Goal: Information Seeking & Learning: Check status

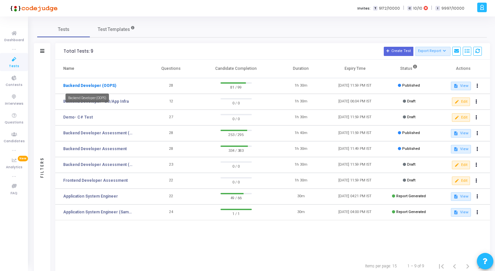
click at [103, 85] on link "Backend Developer (OOPS)" at bounding box center [89, 86] width 53 height 6
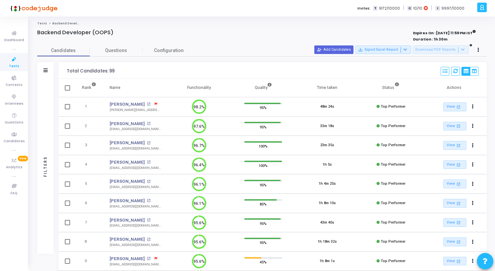
drag, startPoint x: 66, startPoint y: 71, endPoint x: 115, endPoint y: 71, distance: 49.1
click at [115, 71] on div "Total Candidates: 99 Select S No Name Questions Functionality Quality Time Take…" at bounding box center [273, 70] width 429 height 16
drag, startPoint x: 115, startPoint y: 71, endPoint x: 67, endPoint y: 72, distance: 47.8
click at [67, 72] on div "Total Candidates: 99 Select S No Name Questions Functionality Quality Time Take…" at bounding box center [273, 70] width 429 height 16
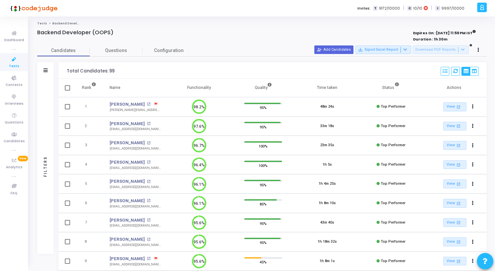
click at [67, 72] on div "Total Candidates: 99" at bounding box center [91, 71] width 48 height 5
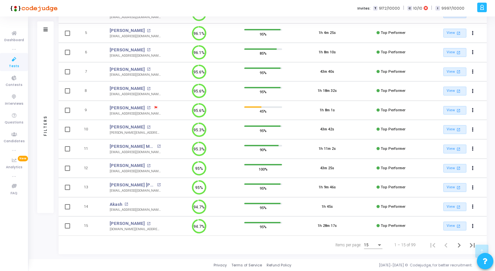
click at [379, 248] on div "15" at bounding box center [373, 243] width 18 height 11
click at [374, 245] on span "50" at bounding box center [374, 242] width 18 height 12
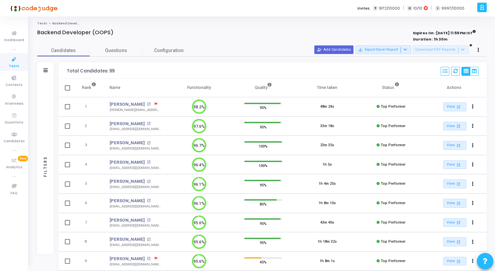
drag, startPoint x: 65, startPoint y: 72, endPoint x: 115, endPoint y: 72, distance: 50.7
click at [115, 72] on div "Total Candidates: 99 Select S No Name Questions Functionality Quality Time Take…" at bounding box center [273, 70] width 429 height 16
drag, startPoint x: 115, startPoint y: 72, endPoint x: 64, endPoint y: 70, distance: 51.1
click at [64, 70] on div "Total Candidates: 99 Select S No Name Questions Functionality Quality Time Take…" at bounding box center [273, 70] width 429 height 16
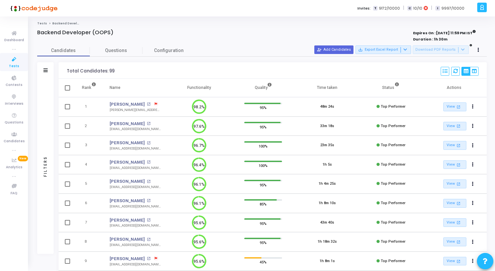
click at [64, 70] on div "Total Candidates: 99 Select S No Name Questions Functionality Quality Time Take…" at bounding box center [273, 70] width 429 height 16
drag, startPoint x: 64, startPoint y: 70, endPoint x: 120, endPoint y: 69, distance: 55.4
click at [120, 70] on div "Total Candidates: 99 Select S No Name Questions Functionality Quality Time Take…" at bounding box center [273, 70] width 429 height 16
click at [120, 69] on div "Total Candidates: 99 Select S No Name Questions Functionality Quality Time Take…" at bounding box center [273, 70] width 429 height 16
drag, startPoint x: 120, startPoint y: 69, endPoint x: 63, endPoint y: 71, distance: 56.4
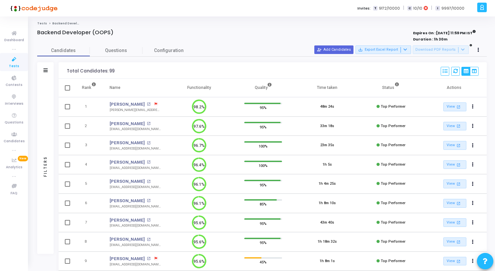
click at [63, 71] on div "Total Candidates: 99 Select S No Name Questions Functionality Quality Time Take…" at bounding box center [273, 70] width 429 height 16
drag, startPoint x: 63, startPoint y: 71, endPoint x: 134, endPoint y: 71, distance: 70.5
click at [134, 71] on div "Total Candidates: 99 Select S No Name Questions Functionality Quality Time Take…" at bounding box center [273, 70] width 429 height 16
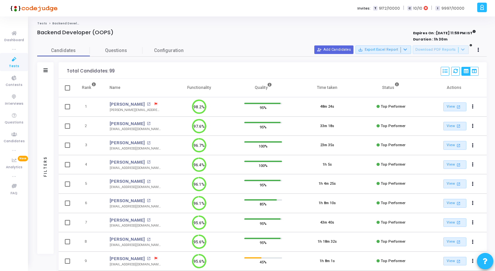
drag, startPoint x: 134, startPoint y: 71, endPoint x: 61, endPoint y: 70, distance: 72.5
click at [61, 70] on div "Total Candidates: 99 Select S No Name Questions Functionality Quality Time Take…" at bounding box center [273, 70] width 429 height 16
drag, startPoint x: 61, startPoint y: 70, endPoint x: 117, endPoint y: 70, distance: 55.7
click at [117, 70] on div "Total Candidates: 99 Select S No Name Questions Functionality Quality Time Take…" at bounding box center [273, 70] width 429 height 16
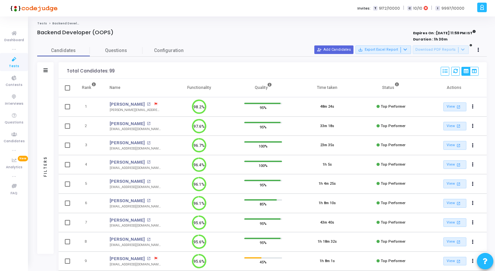
click at [117, 70] on div "Total Candidates: 99 Select S No Name Questions Functionality Quality Time Take…" at bounding box center [273, 70] width 429 height 16
drag, startPoint x: 117, startPoint y: 73, endPoint x: 66, endPoint y: 70, distance: 51.1
click at [66, 70] on div "Total Candidates: 99 Select S No Name Questions Functionality Quality Time Take…" at bounding box center [273, 70] width 429 height 16
drag, startPoint x: 65, startPoint y: 70, endPoint x: 115, endPoint y: 71, distance: 50.4
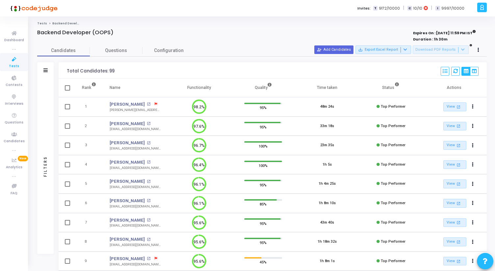
click at [115, 71] on div "Total Candidates: 99 Select S No Name Questions Functionality Quality Time Take…" at bounding box center [273, 70] width 429 height 16
drag, startPoint x: 115, startPoint y: 71, endPoint x: 65, endPoint y: 71, distance: 49.7
click at [65, 71] on div "Total Candidates: 99 Select S No Name Questions Functionality Quality Time Take…" at bounding box center [273, 70] width 429 height 16
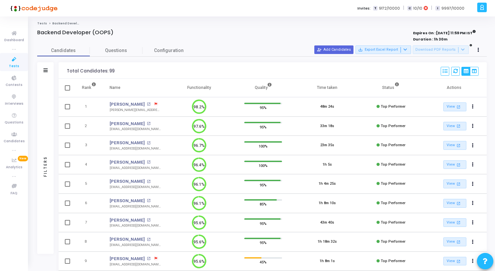
drag, startPoint x: 61, startPoint y: 71, endPoint x: 123, endPoint y: 77, distance: 61.9
click at [123, 77] on div "Total Candidates: 99 Select S No Name Questions Functionality Quality Time Take…" at bounding box center [273, 70] width 429 height 16
click at [120, 72] on div "Total Candidates: 99 Select S No Name Questions Functionality Quality Time Take…" at bounding box center [273, 70] width 429 height 16
drag, startPoint x: 120, startPoint y: 72, endPoint x: 61, endPoint y: 71, distance: 58.3
click at [61, 71] on div "Total Candidates: 99 Select S No Name Questions Functionality Quality Time Take…" at bounding box center [273, 70] width 429 height 16
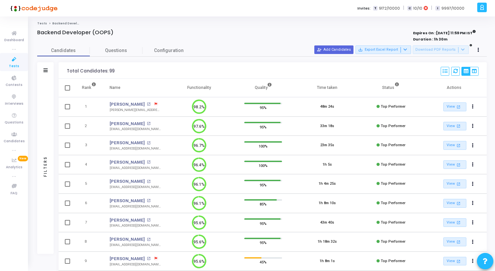
click at [61, 71] on div "Total Candidates: 99 Select S No Name Questions Functionality Quality Time Take…" at bounding box center [273, 70] width 429 height 16
drag, startPoint x: 61, startPoint y: 71, endPoint x: 118, endPoint y: 71, distance: 56.7
click at [118, 71] on div "Total Candidates: 99 Select S No Name Questions Functionality Quality Time Take…" at bounding box center [273, 70] width 429 height 16
drag, startPoint x: 118, startPoint y: 71, endPoint x: 62, endPoint y: 72, distance: 55.7
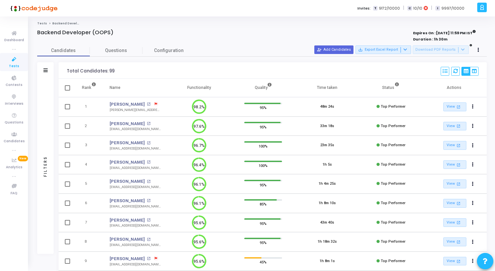
click at [62, 72] on div "Total Candidates: 99 Select S No Name Questions Functionality Quality Time Take…" at bounding box center [273, 70] width 429 height 16
drag, startPoint x: 62, startPoint y: 72, endPoint x: 125, endPoint y: 72, distance: 62.6
click at [125, 72] on div "Total Candidates: 99 Select S No Name Questions Functionality Quality Time Take…" at bounding box center [273, 70] width 429 height 16
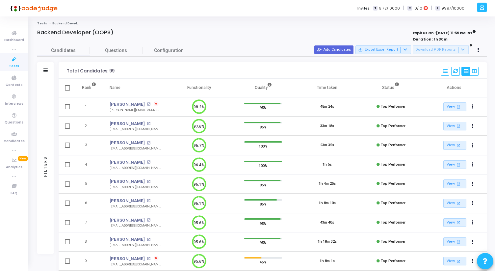
drag, startPoint x: 67, startPoint y: 71, endPoint x: 127, endPoint y: 72, distance: 60.3
click at [127, 72] on div "Total Candidates: 99 Select S No Name Questions Functionality Quality Time Take…" at bounding box center [273, 70] width 429 height 16
drag, startPoint x: 127, startPoint y: 72, endPoint x: 50, endPoint y: 72, distance: 77.1
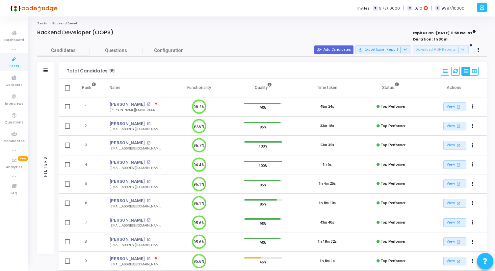
click at [67, 72] on div "Total Candidates: 99" at bounding box center [91, 71] width 48 height 5
drag, startPoint x: 67, startPoint y: 72, endPoint x: 124, endPoint y: 71, distance: 57.3
click at [124, 71] on div "Total Candidates: 99 Select S No Name Questions Functionality Quality Time Take…" at bounding box center [273, 70] width 429 height 16
drag, startPoint x: 124, startPoint y: 71, endPoint x: 61, endPoint y: 71, distance: 62.9
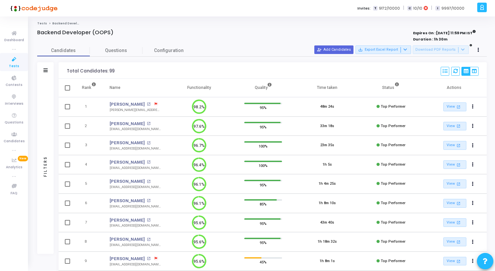
click at [61, 71] on div "Total Candidates: 99 Select S No Name Questions Functionality Quality Time Take…" at bounding box center [273, 70] width 429 height 16
drag, startPoint x: 67, startPoint y: 69, endPoint x: 122, endPoint y: 69, distance: 54.7
click at [121, 69] on div "Total Candidates: 99 Select S No Name Questions Functionality Quality Time Take…" at bounding box center [273, 70] width 429 height 16
click at [122, 69] on div "Total Candidates: 99 Select S No Name Questions Functionality Quality Time Take…" at bounding box center [273, 70] width 429 height 16
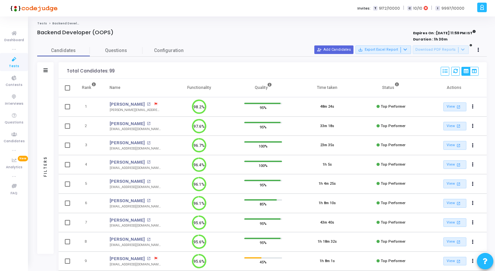
drag, startPoint x: 119, startPoint y: 71, endPoint x: 57, endPoint y: 71, distance: 61.9
click at [71, 71] on div "Total Candidates: 99" at bounding box center [91, 71] width 48 height 5
drag, startPoint x: 62, startPoint y: 71, endPoint x: 118, endPoint y: 72, distance: 56.0
click at [118, 72] on div "Total Candidates: 99 Select S No Name Questions Functionality Quality Time Take…" at bounding box center [273, 70] width 429 height 16
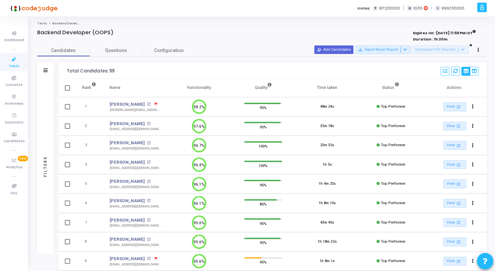
click at [118, 72] on div "Total Candidates: 99 Select S No Name Questions Functionality Quality Time Take…" at bounding box center [273, 70] width 429 height 16
drag, startPoint x: 118, startPoint y: 72, endPoint x: 68, endPoint y: 71, distance: 50.4
click at [68, 71] on div "Total Candidates: 99 Select S No Name Questions Functionality Quality Time Take…" at bounding box center [273, 70] width 429 height 16
click at [68, 71] on div "Total Candidates: 99" at bounding box center [91, 71] width 48 height 5
drag, startPoint x: 65, startPoint y: 71, endPoint x: 120, endPoint y: 71, distance: 55.7
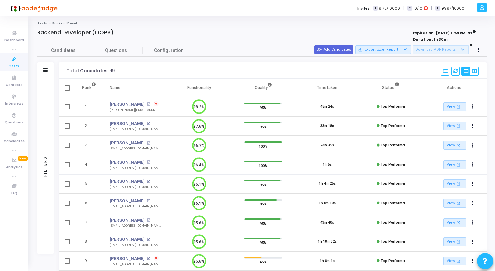
click at [120, 71] on div "Total Candidates: 99 Select S No Name Questions Functionality Quality Time Take…" at bounding box center [273, 70] width 429 height 16
drag, startPoint x: 120, startPoint y: 71, endPoint x: 66, endPoint y: 71, distance: 54.7
click at [66, 71] on div "Total Candidates: 99 Select S No Name Questions Functionality Quality Time Take…" at bounding box center [273, 70] width 429 height 16
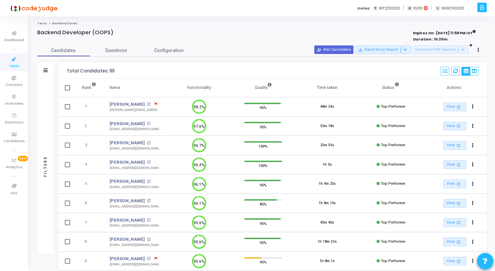
drag, startPoint x: 65, startPoint y: 71, endPoint x: 115, endPoint y: 71, distance: 50.1
click at [115, 71] on div "Total Candidates: 99 Select S No Name Questions Functionality Quality Time Take…" at bounding box center [273, 70] width 429 height 16
drag, startPoint x: 115, startPoint y: 71, endPoint x: 64, endPoint y: 71, distance: 51.1
click at [64, 71] on div "Total Candidates: 99 Select S No Name Questions Functionality Quality Time Take…" at bounding box center [273, 70] width 429 height 16
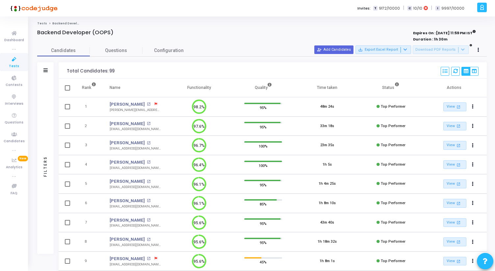
click at [64, 71] on div "Total Candidates: 99 Select S No Name Questions Functionality Quality Time Take…" at bounding box center [273, 70] width 429 height 16
drag, startPoint x: 64, startPoint y: 71, endPoint x: 117, endPoint y: 71, distance: 52.7
click at [117, 71] on div "Total Candidates: 99 Select S No Name Questions Functionality Quality Time Take…" at bounding box center [273, 70] width 429 height 16
drag
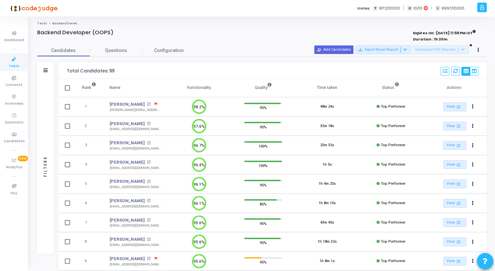
click at [64, 71] on div "Total Candidates: 99 Select S No Name Questions Functionality Quality Time Take…" at bounding box center [273, 70] width 429 height 16
click at [116, 71] on div "Total Candidates: 99 Select S No Name Questions Functionality Quality Time Take…" at bounding box center [273, 70] width 429 height 16
click at [65, 71] on div "Total Candidates: 99 Select S No Name Questions Functionality Quality Time Take…" at bounding box center [273, 70] width 429 height 16
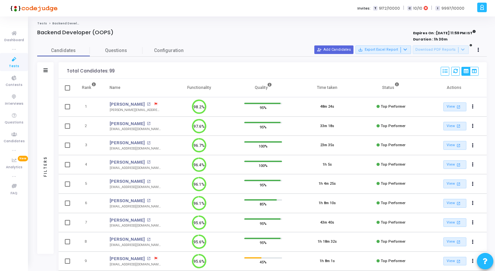
click at [65, 71] on div "Total Candidates: 99 Select S No Name Questions Functionality Quality Time Take…" at bounding box center [273, 70] width 429 height 16
click at [118, 70] on div "Total Candidates: 99 Select S No Name Questions Functionality Quality Time Take…" at bounding box center [273, 70] width 429 height 16
click at [63, 71] on div "Total Candidates: 99 Select S No Name Questions Functionality Quality Time Take…" at bounding box center [273, 70] width 429 height 16
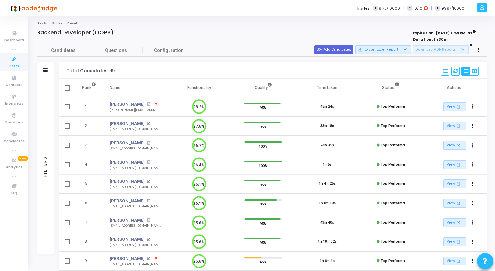
click at [116, 70] on div "Total Candidates: 99 Select S No Name Questions Functionality Quality Time Take…" at bounding box center [273, 70] width 429 height 16
click at [65, 71] on div "Total Candidates: 99 Select S No Name Questions Functionality Quality Time Take…" at bounding box center [273, 70] width 429 height 16
click at [121, 70] on div "Total Candidates: 99 Select S No Name Questions Functionality Quality Time Take…" at bounding box center [273, 70] width 429 height 16
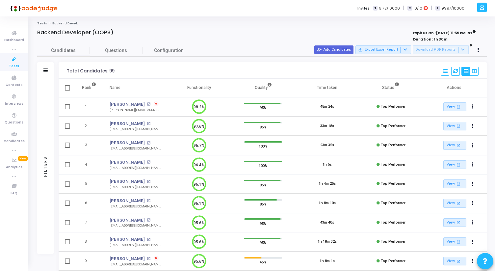
click at [121, 70] on div "Total Candidates: 99 Select S No Name Questions Functionality Quality Time Take…" at bounding box center [273, 70] width 429 height 16
click at [64, 71] on div "Total Candidates: 99 Select S No Name Questions Functionality Quality Time Take…" at bounding box center [273, 70] width 429 height 16
click at [116, 70] on div "Total Candidates: 99 Select S No Name Questions Functionality Quality Time Take…" at bounding box center [273, 70] width 429 height 16
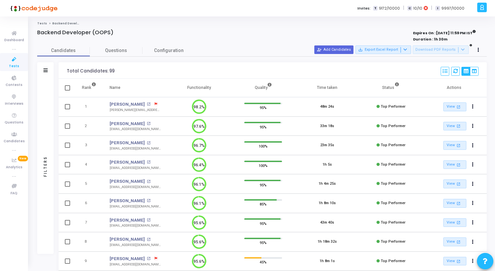
click at [61, 72] on div "Total Candidates: 99 Select S No Name Questions Functionality Quality Time Take…" at bounding box center [273, 70] width 429 height 16
click at [122, 74] on div "Total Candidates: 99 Select S No Name Questions Functionality Quality Time Take…" at bounding box center [273, 70] width 429 height 16
click at [122, 73] on div "Total Candidates: 99 Select S No Name Questions Functionality Quality Time Take…" at bounding box center [273, 70] width 429 height 16
click at [64, 70] on div "Total Candidates: 99 Select S No Name Questions Functionality Quality Time Take…" at bounding box center [273, 70] width 429 height 16
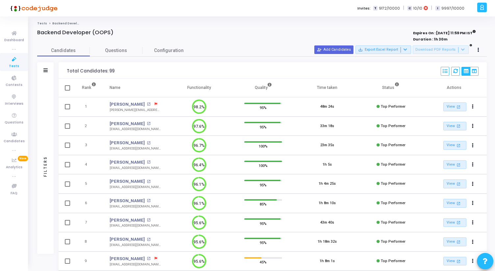
click at [64, 70] on div "Total Candidates: 99 Select S No Name Questions Functionality Quality Time Take…" at bounding box center [273, 70] width 429 height 16
click at [116, 70] on div "Total Candidates: 99 Select S No Name Questions Functionality Quality Time Take…" at bounding box center [273, 70] width 429 height 16
click at [64, 72] on div "Total Candidates: 99 Select S No Name Questions Functionality Quality Time Take…" at bounding box center [273, 70] width 429 height 16
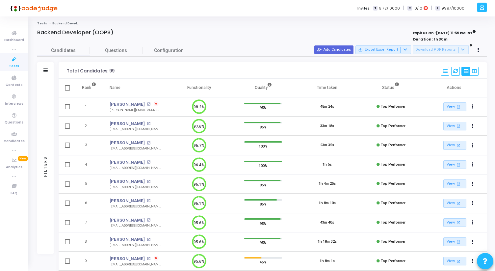
click at [122, 72] on div "Total Candidates: 99 Select S No Name Questions Functionality Quality Time Take…" at bounding box center [273, 70] width 429 height 16
drag, startPoint x: 188, startPoint y: 88, endPoint x: 212, endPoint y: 88, distance: 23.4
click at [212, 88] on th "Functionality" at bounding box center [199, 88] width 64 height 18
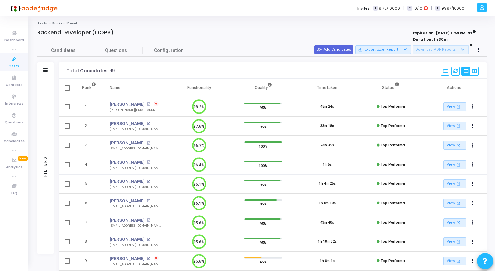
drag, startPoint x: 212, startPoint y: 88, endPoint x: 188, endPoint y: 88, distance: 24.1
click at [188, 88] on th "Functionality" at bounding box center [199, 88] width 64 height 18
drag, startPoint x: 188, startPoint y: 88, endPoint x: 212, endPoint y: 87, distance: 23.7
click at [212, 87] on th "Functionality" at bounding box center [199, 88] width 64 height 18
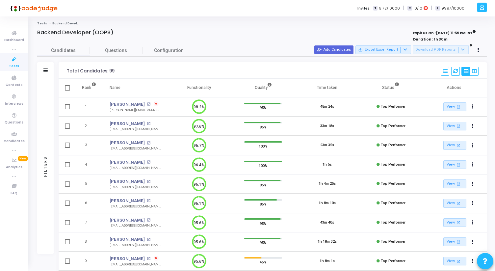
click at [212, 87] on th "Functionality" at bounding box center [199, 88] width 64 height 18
drag, startPoint x: 212, startPoint y: 87, endPoint x: 188, endPoint y: 86, distance: 23.1
click at [188, 87] on th "Functionality" at bounding box center [199, 88] width 64 height 18
click at [188, 86] on th "Functionality" at bounding box center [199, 88] width 64 height 18
drag, startPoint x: 188, startPoint y: 88, endPoint x: 210, endPoint y: 90, distance: 21.8
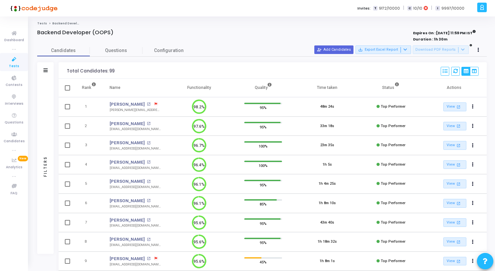
click at [210, 90] on th "Functionality" at bounding box center [199, 88] width 64 height 18
drag, startPoint x: 210, startPoint y: 90, endPoint x: 191, endPoint y: 90, distance: 18.8
click at [191, 90] on th "Functionality" at bounding box center [199, 88] width 64 height 18
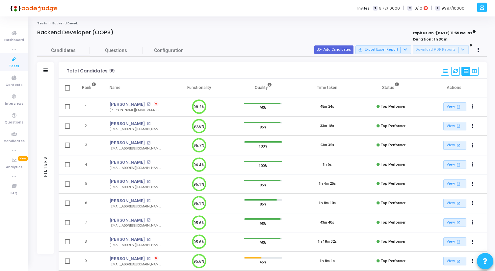
drag, startPoint x: 187, startPoint y: 87, endPoint x: 213, endPoint y: 88, distance: 25.4
click at [213, 88] on th "Functionality" at bounding box center [199, 88] width 64 height 18
drag, startPoint x: 213, startPoint y: 88, endPoint x: 186, endPoint y: 88, distance: 26.4
click at [186, 88] on th "Functionality" at bounding box center [199, 88] width 64 height 18
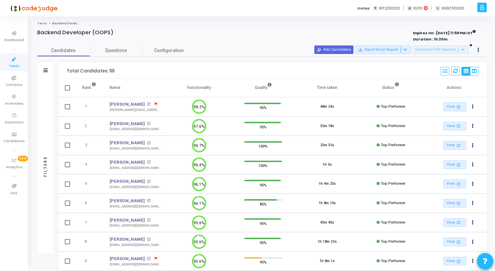
click at [186, 88] on th "Functionality" at bounding box center [199, 88] width 64 height 18
drag, startPoint x: 188, startPoint y: 88, endPoint x: 215, endPoint y: 89, distance: 26.7
click at [215, 89] on th "Functionality" at bounding box center [199, 88] width 64 height 18
drag, startPoint x: 188, startPoint y: 87, endPoint x: 221, endPoint y: 88, distance: 33.0
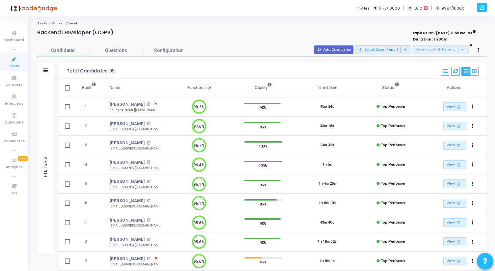
click at [221, 88] on th "Functionality" at bounding box center [199, 88] width 64 height 18
click at [211, 88] on th "Functionality" at bounding box center [199, 88] width 64 height 18
drag, startPoint x: 211, startPoint y: 88, endPoint x: 191, endPoint y: 88, distance: 19.4
click at [191, 88] on th "Functionality" at bounding box center [199, 88] width 64 height 18
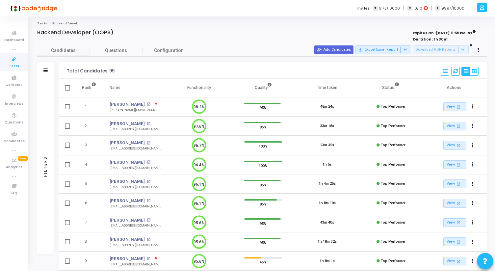
drag, startPoint x: 189, startPoint y: 88, endPoint x: 216, endPoint y: 87, distance: 27.0
click at [216, 87] on th "Functionality" at bounding box center [199, 88] width 64 height 18
drag, startPoint x: 216, startPoint y: 87, endPoint x: 185, endPoint y: 87, distance: 31.0
click at [185, 87] on th "Functionality" at bounding box center [199, 88] width 64 height 18
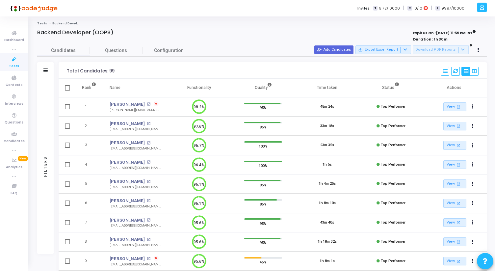
click at [185, 87] on th "Functionality" at bounding box center [199, 88] width 64 height 18
drag, startPoint x: 185, startPoint y: 87, endPoint x: 213, endPoint y: 88, distance: 28.3
click at [213, 88] on th "Functionality" at bounding box center [199, 88] width 64 height 18
drag, startPoint x: 213, startPoint y: 88, endPoint x: 190, endPoint y: 89, distance: 23.1
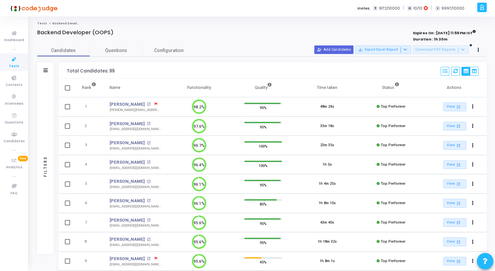
click at [190, 89] on th "Functionality" at bounding box center [199, 88] width 64 height 18
drag, startPoint x: 188, startPoint y: 88, endPoint x: 213, endPoint y: 88, distance: 24.4
click at [213, 88] on th "Functionality" at bounding box center [199, 88] width 64 height 18
click at [212, 88] on th "Functionality" at bounding box center [199, 88] width 64 height 18
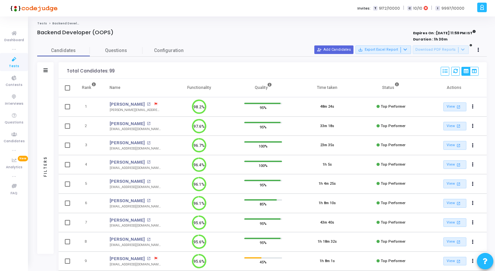
drag, startPoint x: 212, startPoint y: 88, endPoint x: 183, endPoint y: 88, distance: 30.0
click at [183, 88] on th "Functionality" at bounding box center [199, 88] width 64 height 18
drag, startPoint x: 38, startPoint y: 33, endPoint x: 124, endPoint y: 33, distance: 86.3
click at [124, 33] on div "Backend Developer (OOPS)" at bounding box center [169, 32] width 264 height 7
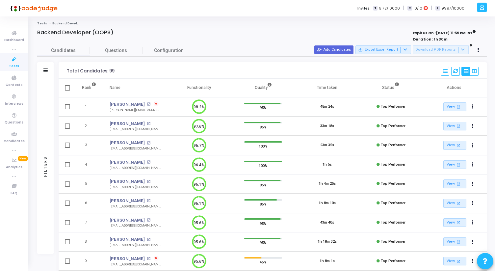
click at [124, 33] on div "Backend Developer (OOPS)" at bounding box center [169, 32] width 264 height 7
drag, startPoint x: 124, startPoint y: 33, endPoint x: 28, endPoint y: 24, distance: 96.3
click at [28, 24] on div "Dashboard true Tests Contests Interviews Questions Candidates true Analytics Ne…" at bounding box center [247, 135] width 495 height 271
click at [22, 60] on link "Tests" at bounding box center [14, 62] width 28 height 18
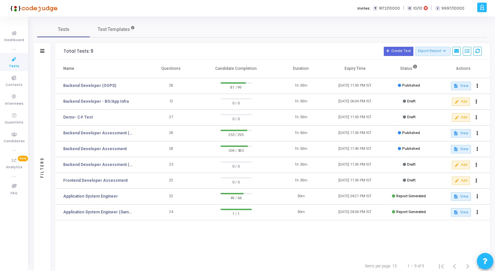
drag, startPoint x: 64, startPoint y: 51, endPoint x: 237, endPoint y: 73, distance: 174.4
click at [236, 73] on div "Total Tests: 9 Create Test Export Report Id Name Job Role Questions Candidate C…" at bounding box center [272, 159] width 435 height 232
click at [241, 70] on th "Candidate Completion" at bounding box center [236, 69] width 76 height 18
drag, startPoint x: 63, startPoint y: 51, endPoint x: 259, endPoint y: 74, distance: 197.7
click at [259, 74] on div "Total Tests: 9 Create Test Export Report Id Name Job Role Questions Candidate C…" at bounding box center [272, 159] width 435 height 232
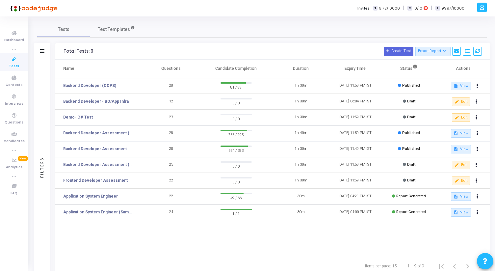
click at [148, 62] on th "Questions" at bounding box center [171, 69] width 54 height 18
drag, startPoint x: 63, startPoint y: 51, endPoint x: 268, endPoint y: 75, distance: 205.7
click at [267, 74] on div "Total Tests: 9 Create Test Export Report Id Name Job Role Questions Candidate C…" at bounding box center [272, 159] width 435 height 232
click at [201, 65] on th "Candidate Completion" at bounding box center [236, 69] width 76 height 18
drag, startPoint x: 62, startPoint y: 52, endPoint x: 258, endPoint y: 71, distance: 197.3
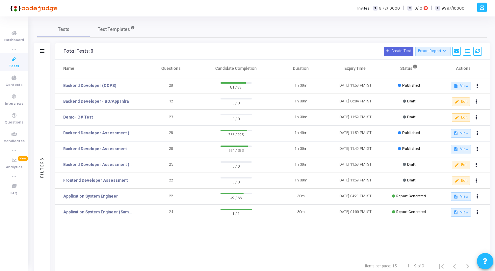
click at [258, 71] on div "Total Tests: 9 Create Test Export Report Id Name Job Role Questions Candidate C…" at bounding box center [272, 159] width 435 height 232
click at [258, 71] on th "Candidate Completion" at bounding box center [236, 69] width 76 height 18
drag, startPoint x: 261, startPoint y: 71, endPoint x: 59, endPoint y: 49, distance: 202.9
click at [59, 49] on div "Total Tests: 9 Create Test Export Report Id Name Job Role Questions Candidate C…" at bounding box center [272, 159] width 435 height 232
click at [59, 49] on div "Total Tests: 9 Create Test Export Report Id Name Job Role Questions Candidate C…" at bounding box center [272, 51] width 435 height 16
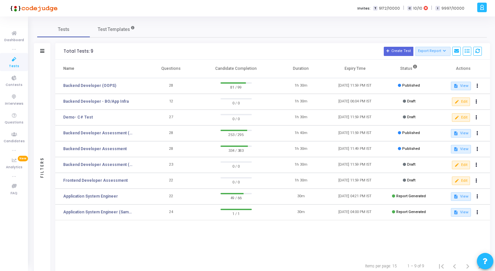
drag, startPoint x: 61, startPoint y: 51, endPoint x: 248, endPoint y: 79, distance: 189.2
click at [248, 79] on div "Total Tests: 9 Create Test Export Report Id Name Job Role Questions Candidate C…" at bounding box center [272, 159] width 435 height 232
click at [258, 68] on th "Candidate Completion" at bounding box center [236, 69] width 76 height 18
drag, startPoint x: 259, startPoint y: 69, endPoint x: 60, endPoint y: 49, distance: 199.6
click at [60, 49] on div "Total Tests: 9 Create Test Export Report Id Name Job Role Questions Candidate C…" at bounding box center [272, 159] width 435 height 232
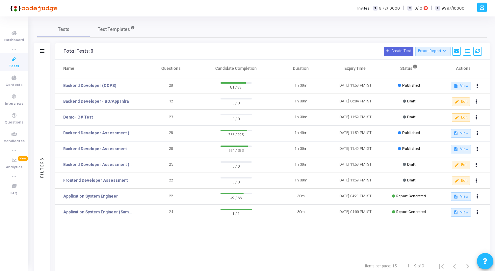
click at [60, 49] on div "Total Tests: 9 Create Test Export Report Id Name Job Role Questions Candidate C…" at bounding box center [272, 51] width 435 height 16
drag, startPoint x: 60, startPoint y: 49, endPoint x: 265, endPoint y: 74, distance: 206.0
click at [265, 74] on div "Total Tests: 9 Create Test Export Report Id Name Job Role Questions Candidate C…" at bounding box center [272, 159] width 435 height 232
click at [265, 74] on th "Candidate Completion" at bounding box center [236, 69] width 76 height 18
drag, startPoint x: 63, startPoint y: 51, endPoint x: 260, endPoint y: 72, distance: 197.8
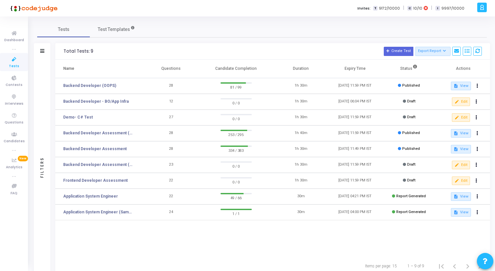
click at [260, 72] on div "Total Tests: 9 Create Test Export Report Id Name Job Role Questions Candidate C…" at bounding box center [272, 159] width 435 height 232
click at [260, 72] on th "Candidate Completion" at bounding box center [236, 69] width 76 height 18
drag, startPoint x: 260, startPoint y: 71, endPoint x: 60, endPoint y: 48, distance: 201.3
click at [60, 48] on div "Total Tests: 9 Create Test Export Report Id Name Job Role Questions Candidate C…" at bounding box center [272, 159] width 435 height 232
click at [60, 48] on div "Total Tests: 9 Create Test Export Report Id Name Job Role Questions Candidate C…" at bounding box center [272, 51] width 435 height 16
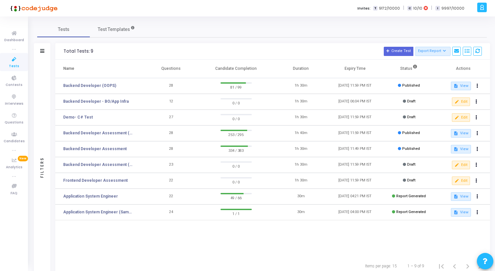
drag, startPoint x: 60, startPoint y: 48, endPoint x: 258, endPoint y: 68, distance: 198.7
click at [258, 70] on div "Total Tests: 9 Create Test Export Report Id Name Job Role Questions Candidate C…" at bounding box center [272, 159] width 435 height 232
click at [258, 68] on th "Candidate Completion" at bounding box center [236, 69] width 76 height 18
drag, startPoint x: 258, startPoint y: 68, endPoint x: 67, endPoint y: 51, distance: 192.2
click at [67, 51] on div "Total Tests: 9 Create Test Export Report Id Name Job Role Questions Candidate C…" at bounding box center [272, 159] width 435 height 232
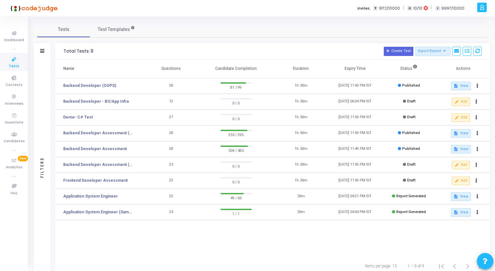
click at [67, 51] on div "Total Tests: 9" at bounding box center [79, 51] width 30 height 5
drag, startPoint x: 63, startPoint y: 51, endPoint x: 265, endPoint y: 71, distance: 202.3
click at [265, 71] on div "Total Tests: 9 Create Test Export Report Id Name Job Role Questions Candidate C…" at bounding box center [272, 159] width 435 height 232
click at [265, 71] on th "Candidate Completion" at bounding box center [236, 69] width 76 height 18
drag, startPoint x: 265, startPoint y: 71, endPoint x: 76, endPoint y: 57, distance: 188.7
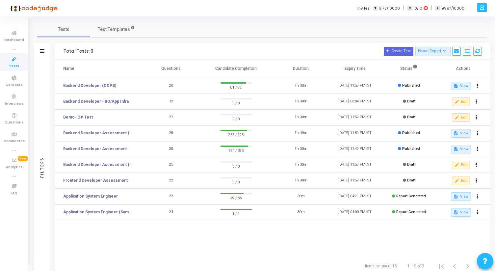
click at [77, 57] on div "Total Tests: 9 Create Test Export Report Id Name Job Role Questions Candidate C…" at bounding box center [272, 159] width 435 height 232
click at [76, 57] on div "Total Tests: 9 Create Test Export Report Id Name Job Role Questions Candidate C…" at bounding box center [272, 51] width 435 height 16
drag, startPoint x: 61, startPoint y: 50, endPoint x: 280, endPoint y: 84, distance: 221.3
click at [280, 84] on div "Total Tests: 9 Create Test Export Report Id Name Job Role Questions Candidate C…" at bounding box center [272, 159] width 435 height 232
click at [248, 71] on th "Candidate Completion" at bounding box center [236, 69] width 76 height 18
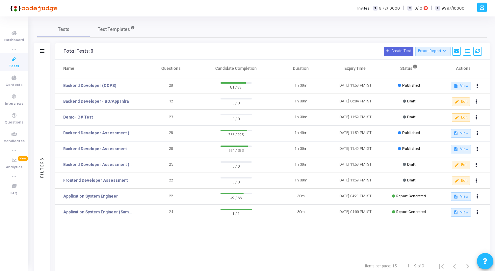
drag, startPoint x: 62, startPoint y: 50, endPoint x: 325, endPoint y: 68, distance: 263.5
click at [324, 68] on div "Total Tests: 9 Create Test Export Report Id Name Job Role Questions Candidate C…" at bounding box center [272, 159] width 435 height 232
click at [254, 66] on th "Candidate Completion" at bounding box center [236, 69] width 76 height 18
drag, startPoint x: 63, startPoint y: 51, endPoint x: 316, endPoint y: 66, distance: 253.4
click at [317, 65] on div "Total Tests: 9 Create Test Export Report Id Name Job Role Questions Candidate C…" at bounding box center [272, 159] width 435 height 232
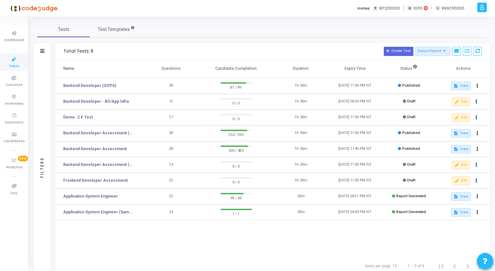
click at [294, 73] on th "Duration" at bounding box center [301, 69] width 54 height 18
drag, startPoint x: 311, startPoint y: 71, endPoint x: 56, endPoint y: 47, distance: 255.7
click at [56, 47] on div "Total Tests: 9 Create Test Export Report Id Name Job Role Questions Candidate C…" at bounding box center [272, 159] width 435 height 232
click at [62, 51] on div "Total Tests: 9 Create Test Export Report Id Name Job Role Questions Candidate C…" at bounding box center [272, 51] width 435 height 16
drag, startPoint x: 61, startPoint y: 51, endPoint x: 304, endPoint y: 73, distance: 243.7
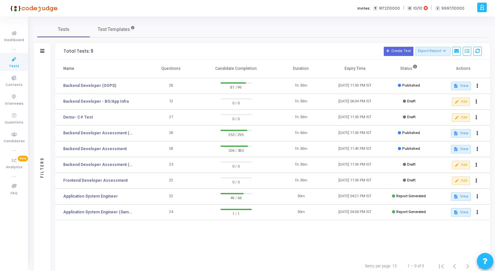
click at [304, 72] on div "Total Tests: 9 Create Test Export Report Id Name Job Role Questions Candidate C…" at bounding box center [272, 159] width 435 height 232
click at [310, 71] on th "Duration" at bounding box center [301, 69] width 54 height 18
drag, startPoint x: 310, startPoint y: 71, endPoint x: 59, endPoint y: 47, distance: 252.6
click at [59, 47] on div "Total Tests: 9 Create Test Export Report Id Name Job Role Questions Candidate C…" at bounding box center [272, 159] width 435 height 232
click at [59, 47] on div "Total Tests: 9 Create Test Export Report Id Name Job Role Questions Candidate C…" at bounding box center [272, 51] width 435 height 16
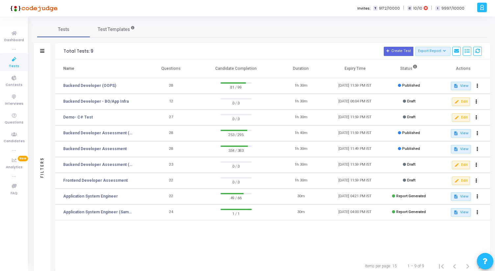
drag, startPoint x: 59, startPoint y: 47, endPoint x: 302, endPoint y: 68, distance: 243.7
click at [301, 68] on div "Total Tests: 9 Create Test Export Report Id Name Job Role Questions Candidate C…" at bounding box center [272, 159] width 435 height 232
click at [302, 69] on th "Duration" at bounding box center [301, 69] width 54 height 18
drag, startPoint x: 313, startPoint y: 69, endPoint x: 64, endPoint y: 52, distance: 249.6
click at [64, 53] on div "Total Tests: 9 Create Test Export Report Id Name Job Role Questions Candidate C…" at bounding box center [272, 159] width 435 height 232
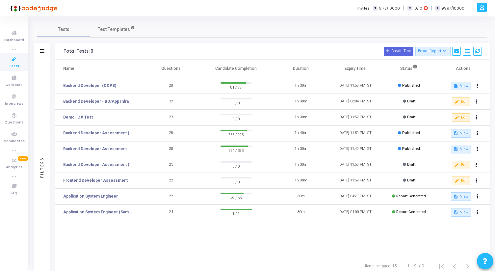
click at [64, 52] on div "Total Tests: 9" at bounding box center [79, 51] width 30 height 5
drag, startPoint x: 63, startPoint y: 52, endPoint x: 316, endPoint y: 65, distance: 253.4
click at [316, 65] on div "Total Tests: 9 Create Test Export Report Id Name Job Role Questions Candidate C…" at bounding box center [272, 159] width 435 height 232
click at [316, 65] on th "Duration" at bounding box center [301, 69] width 54 height 18
drag, startPoint x: 316, startPoint y: 66, endPoint x: 61, endPoint y: 50, distance: 255.4
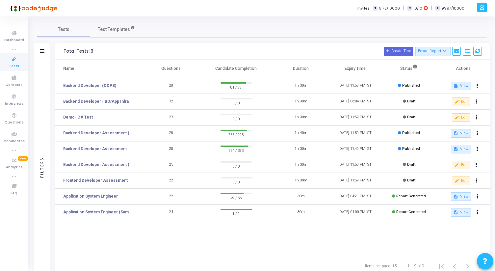
click at [61, 50] on div "Total Tests: 9 Create Test Export Report Id Name Job Role Questions Candidate C…" at bounding box center [272, 159] width 435 height 232
click at [61, 50] on div "Total Tests: 9 Create Test Export Report Id Name Job Role Questions Candidate C…" at bounding box center [272, 51] width 435 height 16
drag, startPoint x: 61, startPoint y: 50, endPoint x: 299, endPoint y: 69, distance: 238.9
click at [299, 67] on div "Total Tests: 9 Create Test Export Report Id Name Job Role Questions Candidate C…" at bounding box center [272, 159] width 435 height 232
click at [299, 69] on th "Duration" at bounding box center [301, 69] width 54 height 18
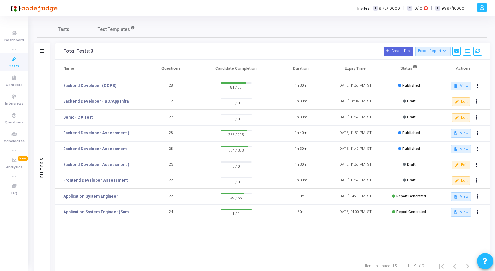
drag, startPoint x: 315, startPoint y: 69, endPoint x: 57, endPoint y: 46, distance: 258.9
click at [57, 46] on div "Total Tests: 9 Create Test Export Report Id Name Job Role Questions Candidate C…" at bounding box center [272, 159] width 435 height 232
click at [57, 46] on div "Total Tests: 9 Create Test Export Report Id Name Job Role Questions Candidate C…" at bounding box center [272, 51] width 435 height 16
drag, startPoint x: 58, startPoint y: 47, endPoint x: 307, endPoint y: 76, distance: 250.5
click at [307, 76] on div "Total Tests: 9 Create Test Export Report Id Name Job Role Questions Candidate C…" at bounding box center [272, 159] width 435 height 232
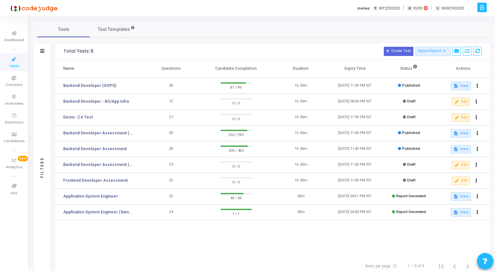
click at [310, 64] on th "Duration" at bounding box center [301, 69] width 54 height 18
drag, startPoint x: 310, startPoint y: 64, endPoint x: 59, endPoint y: 49, distance: 251.5
click at [59, 49] on div "Total Tests: 9 Create Test Export Report Id Name Job Role Questions Candidate C…" at bounding box center [272, 159] width 435 height 232
click at [59, 49] on div "Total Tests: 9 Create Test Export Report Id Name Job Role Questions Candidate C…" at bounding box center [272, 51] width 435 height 16
drag, startPoint x: 59, startPoint y: 49, endPoint x: 316, endPoint y: 74, distance: 257.9
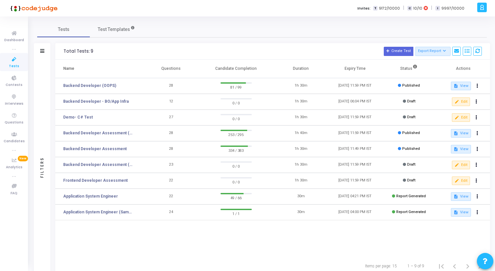
click at [315, 71] on div "Total Tests: 9 Create Test Export Report Id Name Job Role Questions Candidate C…" at bounding box center [272, 159] width 435 height 232
click at [305, 64] on th "Duration" at bounding box center [301, 69] width 54 height 18
drag, startPoint x: 310, startPoint y: 67, endPoint x: 62, endPoint y: 52, distance: 248.9
click at [62, 52] on div "Total Tests: 9 Create Test Export Report Id Name Job Role Questions Candidate C…" at bounding box center [272, 159] width 435 height 232
click at [62, 52] on div "Total Tests: 9 Create Test Export Report Id Name Job Role Questions Candidate C…" at bounding box center [272, 51] width 435 height 16
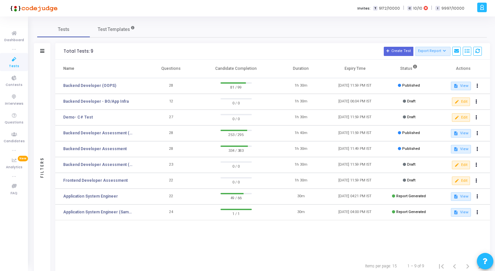
drag, startPoint x: 62, startPoint y: 52, endPoint x: 313, endPoint y: 69, distance: 252.3
click at [313, 69] on div "Total Tests: 9 Create Test Export Report Id Name Job Role Questions Candidate C…" at bounding box center [272, 159] width 435 height 232
click at [313, 69] on th "Duration" at bounding box center [301, 69] width 54 height 18
drag, startPoint x: 313, startPoint y: 69, endPoint x: 59, endPoint y: 51, distance: 254.7
click at [59, 51] on div "Total Tests: 9 Create Test Export Report Id Name Job Role Questions Candidate C…" at bounding box center [272, 159] width 435 height 232
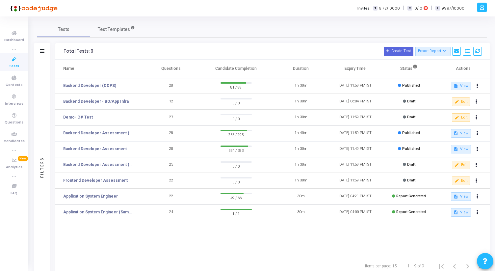
click at [59, 51] on div "Total Tests: 9 Create Test Export Report Id Name Job Role Questions Candidate C…" at bounding box center [272, 51] width 435 height 16
drag, startPoint x: 60, startPoint y: 50, endPoint x: 312, endPoint y: 68, distance: 253.3
click at [312, 68] on div "Total Tests: 9 Create Test Export Report Id Name Job Role Questions Candidate C…" at bounding box center [272, 159] width 435 height 232
click at [312, 68] on th "Duration" at bounding box center [301, 69] width 54 height 18
drag, startPoint x: 312, startPoint y: 68, endPoint x: 54, endPoint y: 48, distance: 258.7
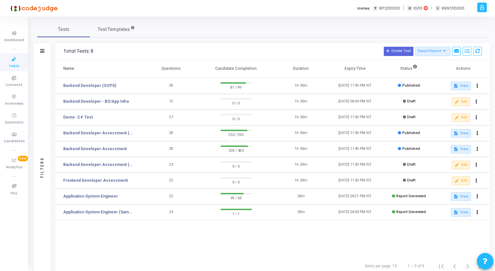
click at [54, 48] on div "Filters Filters Test Name: search Status Draft Published Expired Archived Job R…" at bounding box center [262, 159] width 457 height 232
click at [63, 50] on div "Total Tests: 9 Create Test Export Report Id Name Job Role Questions Candidate C…" at bounding box center [272, 51] width 435 height 16
drag, startPoint x: 56, startPoint y: 50, endPoint x: 319, endPoint y: 70, distance: 263.3
click at [319, 70] on div "Total Tests: 9 Create Test Export Report Id Name Job Role Questions Candidate C…" at bounding box center [272, 159] width 435 height 232
click at [319, 70] on th "Duration" at bounding box center [301, 69] width 54 height 18
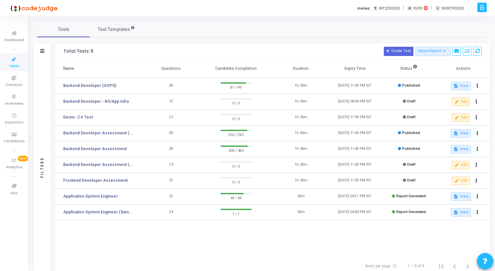
click at [59, 49] on div "Total Tests: 9 Create Test Export Report Id Name Job Role Questions Candidate C…" at bounding box center [272, 159] width 435 height 232
click at [59, 49] on div "Total Tests: 9 Create Test Export Report Id Name Job Role Questions Candidate C…" at bounding box center [272, 51] width 435 height 16
click at [309, 65] on div "Total Tests: 9 Create Test Export Report Id Name Job Role Questions Candidate C…" at bounding box center [272, 159] width 435 height 232
click at [309, 67] on th "Duration" at bounding box center [301, 69] width 54 height 18
click at [59, 51] on div "Total Tests: 9 Create Test Export Report Id Name Job Role Questions Candidate C…" at bounding box center [272, 159] width 435 height 232
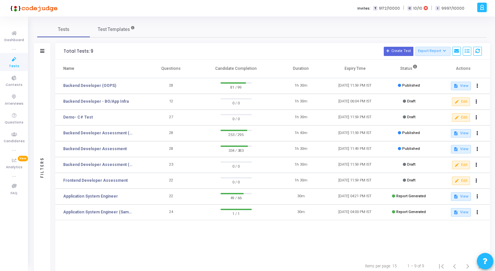
click at [59, 51] on div "Total Tests: 9 Create Test Export Report Id Name Job Role Questions Candidate C…" at bounding box center [272, 51] width 435 height 16
click at [317, 74] on div "Total Tests: 9 Create Test Export Report Id Name Job Role Questions Candidate C…" at bounding box center [272, 159] width 435 height 232
click at [316, 71] on th "Duration" at bounding box center [301, 69] width 54 height 18
click at [83, 55] on div "Total Tests: 9 Create Test Export Report Id Name Job Role Questions Candidate C…" at bounding box center [272, 159] width 435 height 232
click at [57, 50] on div "Total Tests: 9 Create Test Export Report Id Name Job Role Questions Candidate C…" at bounding box center [272, 51] width 435 height 16
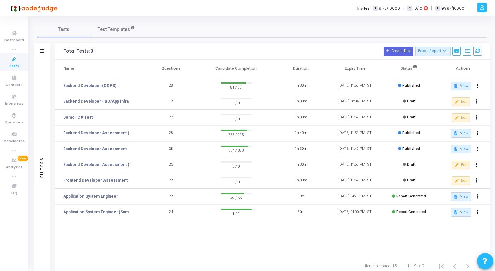
click at [303, 70] on div "Total Tests: 9 Create Test Export Report Id Name Job Role Questions Candidate C…" at bounding box center [272, 159] width 435 height 232
click at [327, 68] on th "Duration" at bounding box center [301, 69] width 54 height 18
click at [61, 50] on div "Total Tests: 9 Create Test Export Report Id Name Job Role Questions Candidate C…" at bounding box center [272, 159] width 435 height 232
click at [61, 50] on div "Total Tests: 9 Create Test Export Report Id Name Job Role Questions Candidate C…" at bounding box center [272, 51] width 435 height 16
click at [321, 78] on div "Total Tests: 9 Create Test Export Report Id Name Job Role Questions Candidate C…" at bounding box center [272, 159] width 435 height 232
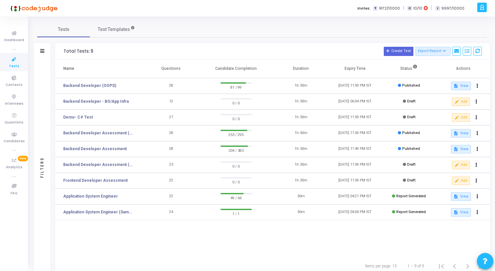
click at [314, 67] on th "Duration" at bounding box center [301, 69] width 54 height 18
click at [60, 50] on div "Total Tests: 9 Create Test Export Report Id Name Job Role Questions Candidate C…" at bounding box center [272, 159] width 435 height 232
click at [60, 49] on div "Total Tests: 9 Create Test Export Report Id Name Job Role Questions Candidate C…" at bounding box center [272, 51] width 435 height 16
click at [315, 71] on div "Total Tests: 9 Create Test Export Report Id Name Job Role Questions Candidate C…" at bounding box center [272, 159] width 435 height 232
click at [315, 71] on th "Duration" at bounding box center [301, 69] width 54 height 18
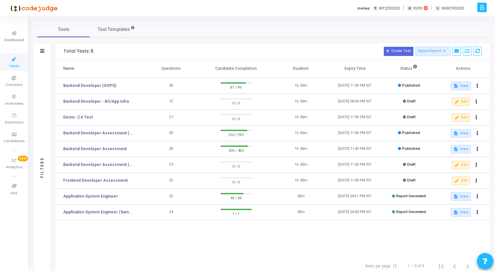
click at [62, 51] on div "Total Tests: 9 Create Test Export Report Id Name Job Role Questions Candidate C…" at bounding box center [272, 159] width 435 height 232
click at [62, 51] on div "Total Tests: 9 Create Test Export Report Id Name Job Role Questions Candidate C…" at bounding box center [272, 51] width 435 height 16
click at [307, 74] on div "Total Tests: 9 Create Test Export Report Id Name Job Role Questions Candidate C…" at bounding box center [272, 159] width 435 height 232
click at [312, 72] on th "Duration" at bounding box center [301, 69] width 54 height 18
click at [58, 50] on div "Total Tests: 9 Create Test Export Report Id Name Job Role Questions Candidate C…" at bounding box center [272, 159] width 435 height 232
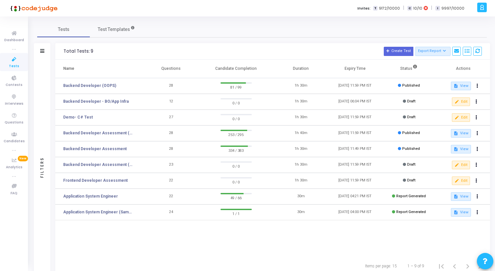
click at [58, 50] on div "Total Tests: 9 Create Test Export Report Id Name Job Role Questions Candidate C…" at bounding box center [272, 51] width 435 height 16
click at [306, 69] on div "Total Tests: 9 Create Test Export Report Id Name Job Role Questions Candidate C…" at bounding box center [272, 159] width 435 height 232
click at [318, 69] on th "Duration" at bounding box center [301, 69] width 54 height 18
click at [57, 49] on div "Total Tests: 9 Create Test Export Report Id Name Job Role Questions Candidate C…" at bounding box center [272, 159] width 435 height 232
click at [57, 49] on div "Total Tests: 9 Create Test Export Report Id Name Job Role Questions Candidate C…" at bounding box center [272, 51] width 435 height 16
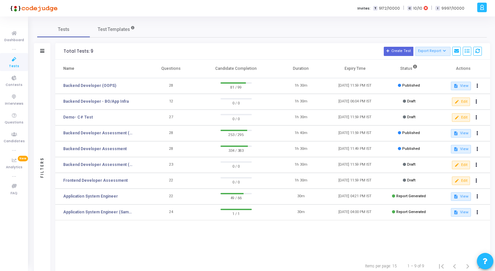
click at [330, 74] on div "Total Tests: 9 Create Test Export Report Id Name Job Role Questions Candidate C…" at bounding box center [272, 159] width 435 height 232
click at [374, 69] on th "Expiry Time" at bounding box center [355, 69] width 54 height 18
click at [60, 48] on div "Total Tests: 9 Create Test Export Report Id Name Job Role Questions Candidate C…" at bounding box center [272, 159] width 435 height 232
click at [60, 48] on div "Total Tests: 9 Create Test Export Report Id Name Job Role Questions Candidate C…" at bounding box center [272, 51] width 435 height 16
click at [366, 67] on div "Total Tests: 9 Create Test Export Report Id Name Job Role Questions Candidate C…" at bounding box center [272, 159] width 435 height 232
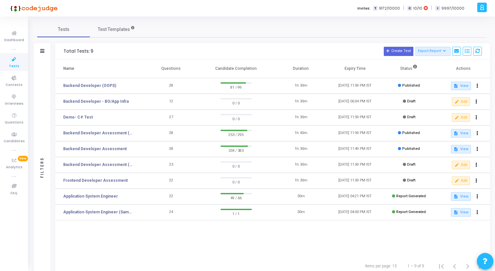
click at [366, 67] on th "Expiry Time" at bounding box center [355, 69] width 54 height 18
click at [56, 51] on div "Total Tests: 9 Create Test Export Report Id Name Job Role Questions Candidate C…" at bounding box center [272, 159] width 435 height 232
click at [56, 51] on div "Total Tests: 9 Create Test Export Report Id Name Job Role Questions Candidate C…" at bounding box center [272, 51] width 435 height 16
click at [299, 66] on div "Total Tests: 9 Create Test Export Report Id Name Job Role Questions Candidate C…" at bounding box center [272, 159] width 435 height 232
click at [64, 53] on div "Total Tests: 9 Create Test Export Report Id Name Job Role Questions Candidate C…" at bounding box center [272, 159] width 435 height 232
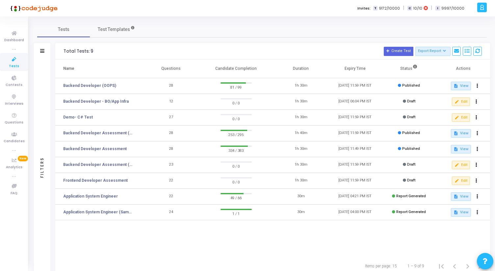
click at [64, 53] on div "Total Tests: 9" at bounding box center [79, 51] width 30 height 5
click at [322, 70] on div "Total Tests: 9 Create Test Export Report Id Name Job Role Questions Candidate C…" at bounding box center [272, 159] width 435 height 232
click at [321, 70] on th "Duration" at bounding box center [301, 69] width 54 height 18
click at [63, 49] on div "Total Tests: 9 Create Test Export Report Id Name Job Role Questions Candidate C…" at bounding box center [272, 159] width 435 height 232
click at [63, 49] on div "Total Tests: 9 Create Test Export Report Id Name Job Role Questions Candidate C…" at bounding box center [272, 51] width 435 height 16
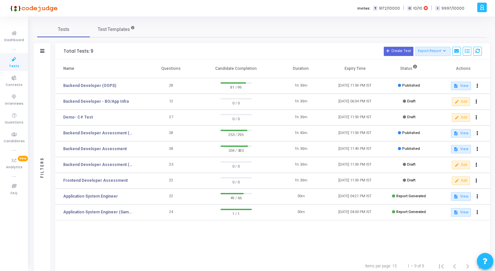
click at [321, 71] on div "Total Tests: 9 Create Test Export Report Id Name Job Role Questions Candidate C…" at bounding box center [272, 159] width 435 height 232
click at [321, 71] on th "Duration" at bounding box center [301, 69] width 54 height 18
click at [59, 48] on div "Total Tests: 9 Create Test Export Report Id Name Job Role Questions Candidate C…" at bounding box center [272, 159] width 435 height 232
click at [59, 48] on div "Total Tests: 9 Create Test Export Report Id Name Job Role Questions Candidate C…" at bounding box center [272, 51] width 435 height 16
click at [314, 73] on div "Total Tests: 9 Create Test Export Report Id Name Job Role Questions Candidate C…" at bounding box center [272, 159] width 435 height 232
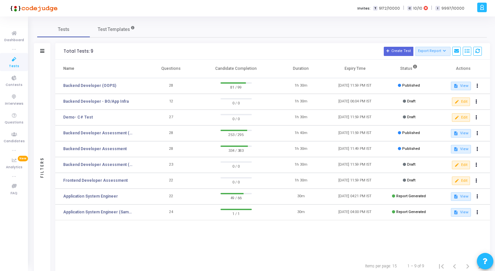
click at [313, 71] on th "Duration" at bounding box center [301, 69] width 54 height 18
click at [61, 43] on div "Total Tests: 9 Create Test Export Report Id Name Job Role Questions Candidate C…" at bounding box center [272, 159] width 435 height 232
click at [61, 43] on div "Total Tests: 9 Create Test Export Report Id Name Job Role Questions Candidate C…" at bounding box center [272, 51] width 435 height 16
click at [322, 63] on div "Total Tests: 9 Create Test Export Report Id Name Job Role Questions Candidate C…" at bounding box center [272, 159] width 435 height 232
click at [322, 63] on th "Duration" at bounding box center [301, 69] width 54 height 18
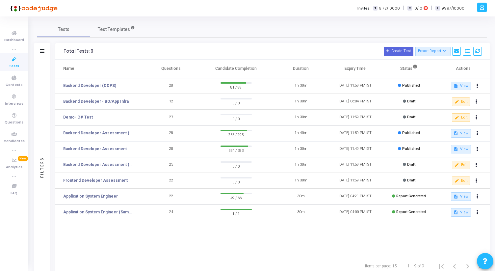
click at [60, 52] on div "Total Tests: 9 Create Test Export Report Id Name Job Role Questions Candidate C…" at bounding box center [272, 159] width 435 height 232
click at [60, 52] on div "Total Tests: 9 Create Test Export Report Id Name Job Role Questions Candidate C…" at bounding box center [272, 51] width 435 height 16
click at [315, 71] on div "Total Tests: 9 Create Test Export Report Id Name Job Role Questions Candidate C…" at bounding box center [272, 159] width 435 height 232
click at [315, 71] on th "Duration" at bounding box center [301, 69] width 54 height 18
click at [56, 48] on div "Total Tests: 9 Create Test Export Report Id Name Job Role Questions Candidate C…" at bounding box center [272, 159] width 435 height 232
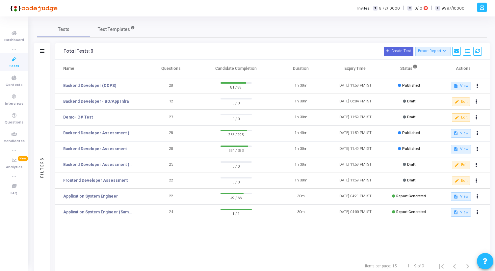
click at [56, 48] on div "Total Tests: 9 Create Test Export Report Id Name Job Role Questions Candidate C…" at bounding box center [272, 51] width 435 height 16
click at [310, 63] on div "Total Tests: 9 Create Test Export Report Id Name Job Role Questions Candidate C…" at bounding box center [272, 159] width 435 height 232
click at [310, 63] on th "Duration" at bounding box center [301, 69] width 54 height 18
click at [58, 52] on div "Total Tests: 9 Create Test Export Report Id Name Job Role Questions Candidate C…" at bounding box center [272, 159] width 435 height 232
click at [58, 52] on div "Total Tests: 9 Create Test Export Report Id Name Job Role Questions Candidate C…" at bounding box center [272, 51] width 435 height 16
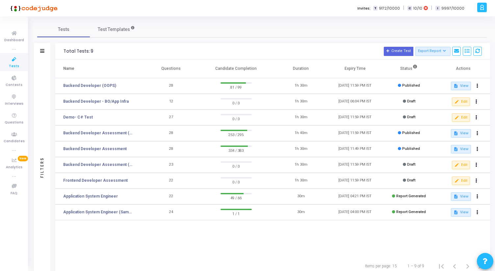
click at [320, 70] on div "Total Tests: 9 Create Test Export Report Id Name Job Role Questions Candidate C…" at bounding box center [272, 159] width 435 height 232
click at [319, 70] on th "Duration" at bounding box center [301, 69] width 54 height 18
click at [62, 51] on div "Total Tests: 9 Create Test Export Report Id Name Job Role Questions Candidate C…" at bounding box center [272, 159] width 435 height 232
click at [62, 51] on div "Total Tests: 9 Create Test Export Report Id Name Job Role Questions Candidate C…" at bounding box center [272, 51] width 435 height 16
click at [322, 72] on div "Total Tests: 9 Create Test Export Report Id Name Job Role Questions Candidate C…" at bounding box center [272, 159] width 435 height 232
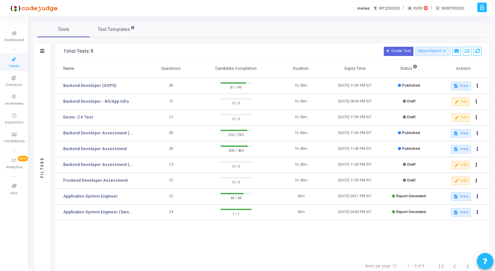
click at [322, 72] on th "Duration" at bounding box center [301, 69] width 54 height 18
click at [59, 48] on div "Total Tests: 9 Create Test Export Report Id Name Job Role Questions Candidate C…" at bounding box center [272, 159] width 435 height 232
click at [59, 48] on div "Total Tests: 9 Create Test Export Report Id Name Job Role Questions Candidate C…" at bounding box center [272, 51] width 435 height 16
click at [330, 71] on div "Total Tests: 9 Create Test Export Report Id Name Job Role Questions Candidate C…" at bounding box center [272, 159] width 435 height 232
click at [60, 51] on div "Total Tests: 9 Create Test Export Report Id Name Job Role Questions Candidate C…" at bounding box center [272, 159] width 435 height 232
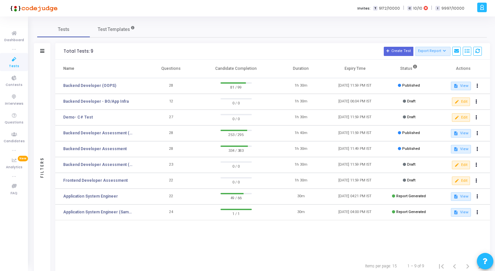
click at [60, 51] on div "Total Tests: 9 Create Test Export Report Id Name Job Role Questions Candidate C…" at bounding box center [272, 51] width 435 height 16
click at [359, 81] on div "Total Tests: 9 Create Test Export Report Id Name Job Role Questions Candidate C…" at bounding box center [272, 159] width 435 height 232
click at [366, 68] on th "Expiry Time" at bounding box center [355, 69] width 54 height 18
click at [64, 52] on div "Total Tests: 9 Create Test Export Report Id Name Job Role Questions Candidate C…" at bounding box center [272, 159] width 435 height 232
click at [64, 52] on div "Total Tests: 9" at bounding box center [79, 51] width 30 height 5
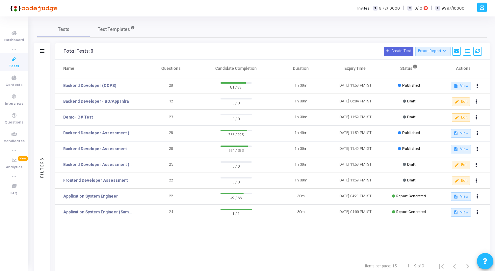
click at [366, 68] on div "Total Tests: 9 Create Test Export Report Id Name Job Role Questions Candidate C…" at bounding box center [272, 159] width 435 height 232
click at [366, 68] on th "Expiry Time" at bounding box center [355, 69] width 54 height 18
drag, startPoint x: 59, startPoint y: 49, endPoint x: 383, endPoint y: 90, distance: 326.5
click at [382, 87] on div "Total Tests: 9 Create Test Export Report Id Name Job Role Questions Candidate C…" at bounding box center [272, 159] width 435 height 232
click at [182, 57] on div "Total Tests: 9 Create Test Export Report Id Name Job Role Questions Candidate C…" at bounding box center [272, 51] width 435 height 16
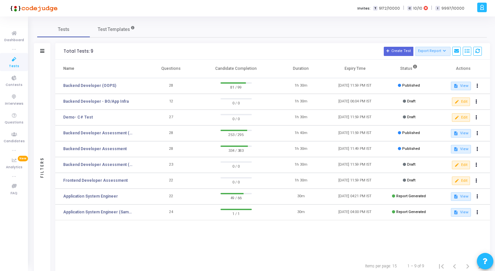
drag, startPoint x: 64, startPoint y: 52, endPoint x: 370, endPoint y: 69, distance: 306.5
click at [370, 69] on div "Total Tests: 9 Create Test Export Report Id Name Job Role Questions Candidate C…" at bounding box center [272, 159] width 435 height 232
click at [82, 55] on h3 "Total Tests: 9 Create Test Export Report Id Name Job Role Questions Candidate C…" at bounding box center [273, 51] width 419 height 9
drag, startPoint x: 60, startPoint y: 48, endPoint x: 374, endPoint y: 73, distance: 314.6
click at [374, 73] on div "Total Tests: 9 Create Test Export Report Id Name Job Role Questions Candidate C…" at bounding box center [272, 159] width 435 height 232
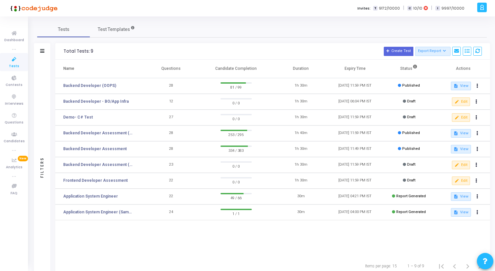
click at [69, 52] on div "Total Tests: 9" at bounding box center [79, 51] width 30 height 5
drag, startPoint x: 59, startPoint y: 52, endPoint x: 379, endPoint y: 69, distance: 321.0
click at [380, 69] on div "Total Tests: 9 Create Test Export Report Id Name Job Role Questions Candidate C…" at bounding box center [272, 159] width 435 height 232
click at [70, 55] on h3 "Total Tests: 9 Create Test Export Report Id Name Job Role Questions Candidate C…" at bounding box center [273, 51] width 419 height 9
drag, startPoint x: 63, startPoint y: 52, endPoint x: 369, endPoint y: 67, distance: 307.1
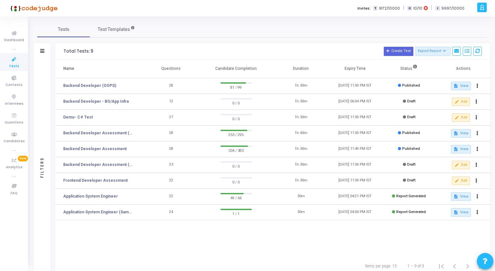
click at [369, 67] on div "Total Tests: 9 Create Test Export Report Id Name Job Role Questions Candidate C…" at bounding box center [272, 159] width 435 height 232
click at [369, 67] on th "Expiry Time" at bounding box center [355, 69] width 54 height 18
drag, startPoint x: 369, startPoint y: 67, endPoint x: 60, endPoint y: 44, distance: 310.5
click at [60, 44] on div "Total Tests: 9 Create Test Export Report Id Name Job Role Questions Candidate C…" at bounding box center [272, 159] width 435 height 232
click at [57, 48] on div "Total Tests: 9 Create Test Export Report Id Name Job Role Questions Candidate C…" at bounding box center [272, 51] width 435 height 16
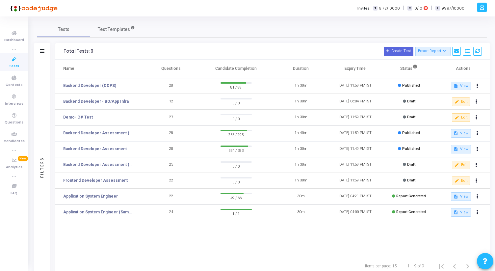
drag, startPoint x: 57, startPoint y: 48, endPoint x: 369, endPoint y: 71, distance: 312.5
click at [369, 71] on div "Total Tests: 9 Create Test Export Report Id Name Job Role Questions Candidate C…" at bounding box center [272, 159] width 435 height 232
click at [369, 71] on th "Expiry Time" at bounding box center [355, 69] width 54 height 18
click at [62, 52] on div "Total Tests: 9 Create Test Export Report Id Name Job Role Questions Candidate C…" at bounding box center [272, 159] width 435 height 232
click at [62, 52] on div "Total Tests: 9 Create Test Export Report Id Name Job Role Questions Candidate C…" at bounding box center [272, 51] width 435 height 16
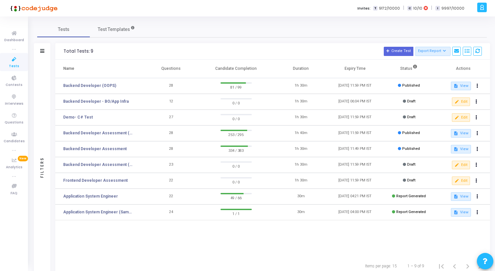
click at [375, 71] on div "Total Tests: 9 Create Test Export Report Id Name Job Role Questions Candidate C…" at bounding box center [272, 159] width 435 height 232
click at [375, 71] on th "Expiry Time" at bounding box center [355, 69] width 54 height 18
click at [61, 51] on div "Total Tests: 9 Create Test Export Report Id Name Job Role Questions Candidate C…" at bounding box center [272, 159] width 435 height 232
click at [61, 51] on div "Total Tests: 9 Create Test Export Report Id Name Job Role Questions Candidate C…" at bounding box center [272, 51] width 435 height 16
click at [370, 70] on div "Total Tests: 9 Create Test Export Report Id Name Job Role Questions Candidate C…" at bounding box center [272, 159] width 435 height 232
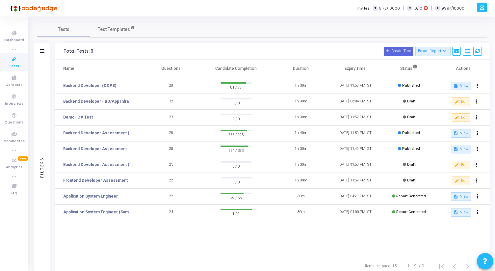
click at [370, 70] on th "Expiry Time" at bounding box center [355, 69] width 54 height 18
click at [59, 53] on div "Total Tests: 9 Create Test Export Report Id Name Job Role Questions Candidate C…" at bounding box center [272, 159] width 435 height 232
click at [59, 53] on div "Total Tests: 9 Create Test Export Report Id Name Job Role Questions Candidate C…" at bounding box center [272, 51] width 435 height 16
click at [368, 66] on div "Total Tests: 9 Create Test Export Report Id Name Job Role Questions Candidate C…" at bounding box center [272, 159] width 435 height 232
click at [368, 66] on th "Expiry Time" at bounding box center [355, 69] width 54 height 18
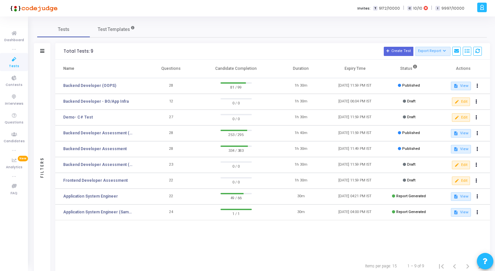
click at [58, 50] on div "Total Tests: 9 Create Test Export Report Id Name Job Role Questions Candidate C…" at bounding box center [272, 159] width 435 height 232
click at [58, 50] on div "Total Tests: 9 Create Test Export Report Id Name Job Role Questions Candidate C…" at bounding box center [272, 51] width 435 height 16
click at [351, 72] on div "Total Tests: 9 Create Test Export Report Id Name Job Role Questions Candidate C…" at bounding box center [272, 159] width 435 height 232
click at [381, 71] on th "Expiry Time" at bounding box center [355, 69] width 54 height 18
click at [60, 51] on div "Total Tests: 9 Create Test Export Report Id Name Job Role Questions Candidate C…" at bounding box center [272, 159] width 435 height 232
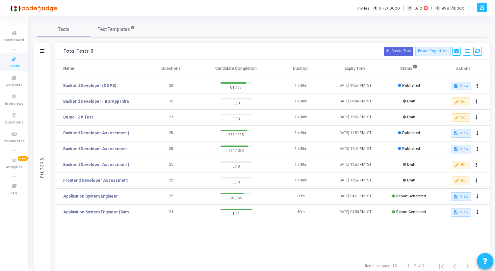
click at [60, 51] on div "Total Tests: 9 Create Test Export Report Id Name Job Role Questions Candidate C…" at bounding box center [272, 51] width 435 height 16
click at [363, 73] on div "Total Tests: 9 Create Test Export Report Id Name Job Role Questions Candidate C…" at bounding box center [272, 159] width 435 height 232
click at [376, 65] on th "Expiry Time" at bounding box center [355, 69] width 54 height 18
click at [64, 47] on div "Total Tests: 9 Create Test Export Report Id Name Job Role Questions Candidate C…" at bounding box center [272, 159] width 435 height 232
click at [56, 50] on div "Total Tests: 9 Create Test Export Report Id Name Job Role Questions Candidate C…" at bounding box center [272, 51] width 435 height 16
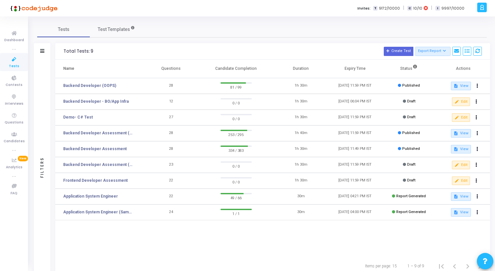
click at [382, 83] on div "Total Tests: 9 Create Test Export Report Id Name Job Role Questions Candidate C…" at bounding box center [272, 159] width 435 height 232
click at [103, 49] on h3 "Total Tests: 9 Create Test Export Report Id Name Job Role Questions Candidate C…" at bounding box center [273, 51] width 419 height 9
click at [378, 66] on div "Total Tests: 9 Create Test Export Report Id Name Job Role Questions Candidate C…" at bounding box center [272, 159] width 435 height 232
click at [62, 52] on div "Total Tests: 9 Create Test Export Report Id Name Job Role Questions Candidate C…" at bounding box center [272, 51] width 435 height 16
drag, startPoint x: 60, startPoint y: 51, endPoint x: 415, endPoint y: 75, distance: 355.9
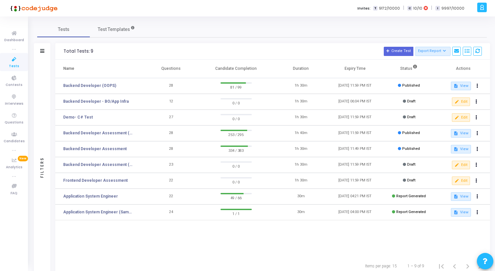
click at [415, 75] on div "Total Tests: 9 Create Test Export Report Id Name Job Role Questions Candidate C…" at bounding box center [272, 159] width 435 height 232
click at [62, 53] on div "Total Tests: 9 Create Test Export Report Id Name Job Role Questions Candidate C…" at bounding box center [272, 51] width 435 height 16
click at [423, 68] on div "Total Tests: 9 Create Test Export Report Id Name Job Role Questions Candidate C…" at bounding box center [272, 159] width 435 height 232
click at [58, 48] on div "Total Tests: 9 Create Test Export Report Id Name Job Role Questions Candidate C…" at bounding box center [272, 51] width 435 height 16
drag, startPoint x: 58, startPoint y: 49, endPoint x: 453, endPoint y: 85, distance: 396.0
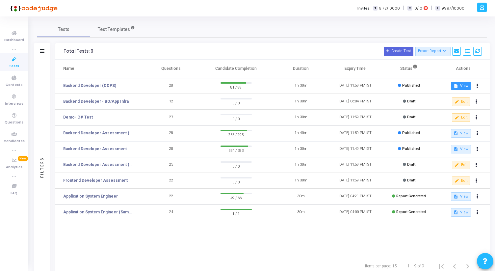
click at [453, 85] on div "Total Tests: 9 Create Test Export Report Id Name Job Role Questions Candidate C…" at bounding box center [272, 159] width 435 height 232
click at [478, 69] on th "Actions" at bounding box center [464, 69] width 54 height 18
drag, startPoint x: 478, startPoint y: 69, endPoint x: 73, endPoint y: 48, distance: 406.1
click at [73, 48] on div "Total Tests: 9 Create Test Export Report Id Name Job Role Questions Candidate C…" at bounding box center [272, 159] width 435 height 232
click at [73, 49] on div "Total Tests: 9" at bounding box center [79, 51] width 30 height 5
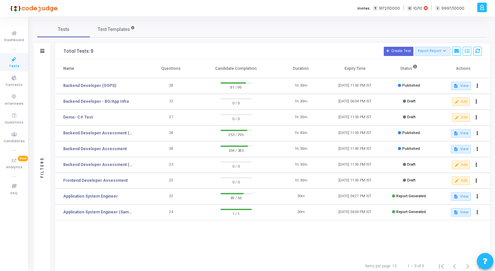
click at [63, 51] on div "Total Tests: 9 Create Test Export Report Id Name Job Role Questions Candidate C…" at bounding box center [272, 51] width 435 height 16
drag, startPoint x: 64, startPoint y: 52, endPoint x: 320, endPoint y: 68, distance: 256.5
click at [320, 68] on div "Total Tests: 9 Create Test Export Report Id Name Job Role Questions Candidate C…" at bounding box center [272, 159] width 435 height 232
click at [307, 69] on th "Duration" at bounding box center [301, 69] width 54 height 18
drag, startPoint x: 310, startPoint y: 70, endPoint x: 94, endPoint y: 60, distance: 216.3
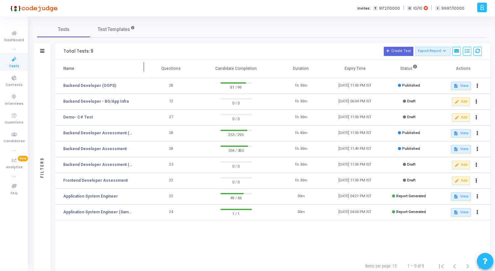
click at [94, 61] on tr "Name Questions Candidate Completion Duration Expiry Time Status Actions" at bounding box center [272, 69] width 435 height 18
click at [67, 51] on div "Total Tests: 9" at bounding box center [79, 51] width 30 height 5
drag, startPoint x: 60, startPoint y: 51, endPoint x: 309, endPoint y: 67, distance: 248.9
click at [308, 67] on div "Total Tests: 9 Create Test Export Report Id Name Job Role Questions Candidate C…" at bounding box center [272, 159] width 435 height 232
click at [309, 67] on th "Duration" at bounding box center [301, 69] width 54 height 18
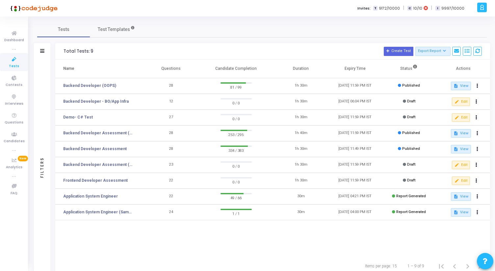
drag, startPoint x: 310, startPoint y: 67, endPoint x: 63, endPoint y: 45, distance: 247.7
click at [63, 45] on div "Total Tests: 9 Create Test Export Report Id Name Job Role Questions Candidate C…" at bounding box center [272, 159] width 435 height 232
click at [63, 45] on div "Total Tests: 9 Create Test Export Report Id Name Job Role Questions Candidate C…" at bounding box center [272, 51] width 435 height 16
drag, startPoint x: 63, startPoint y: 51, endPoint x: 298, endPoint y: 68, distance: 236.5
click at [298, 67] on div "Total Tests: 9 Create Test Export Report Id Name Job Role Questions Candidate C…" at bounding box center [272, 159] width 435 height 232
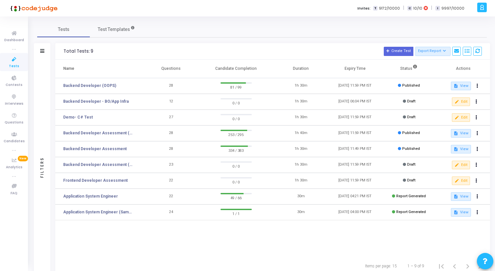
click at [311, 71] on th "Duration" at bounding box center [301, 69] width 54 height 18
drag, startPoint x: 312, startPoint y: 71, endPoint x: 59, endPoint y: 51, distance: 254.1
click at [59, 51] on div "Total Tests: 9 Create Test Export Report Id Name Job Role Questions Candidate C…" at bounding box center [272, 159] width 435 height 232
click at [59, 51] on div "Total Tests: 9 Create Test Export Report Id Name Job Role Questions Candidate C…" at bounding box center [272, 51] width 435 height 16
drag, startPoint x: 59, startPoint y: 51, endPoint x: 352, endPoint y: 71, distance: 293.5
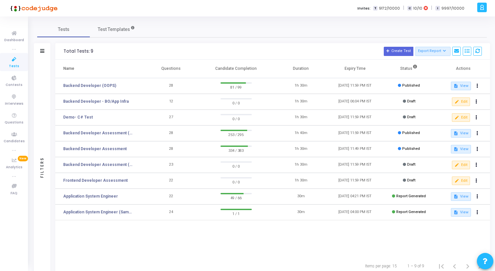
click at [352, 71] on div "Total Tests: 9 Create Test Export Report Id Name Job Role Questions Candidate C…" at bounding box center [272, 159] width 435 height 232
click at [374, 72] on th "Expiry Time" at bounding box center [355, 69] width 54 height 18
click at [86, 56] on div "Total Tests: 9 Create Test Export Report Id Name Job Role Questions Candidate C…" at bounding box center [272, 159] width 435 height 232
click at [369, 71] on div "Total Tests: 9 Create Test Export Report Id Name Job Role Questions Candidate C…" at bounding box center [272, 159] width 435 height 232
click at [369, 71] on th "Expiry Time" at bounding box center [355, 69] width 54 height 18
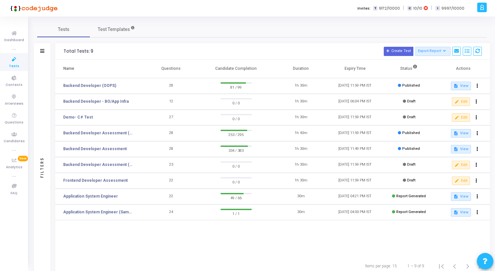
click at [59, 49] on div "Total Tests: 9 Create Test Export Report Id Name Job Role Questions Candidate C…" at bounding box center [272, 159] width 435 height 232
click at [59, 49] on div "Total Tests: 9 Create Test Export Report Id Name Job Role Questions Candidate C…" at bounding box center [272, 51] width 435 height 16
click at [353, 68] on div "Total Tests: 9 Create Test Export Report Id Name Job Role Questions Candidate C…" at bounding box center [272, 159] width 435 height 232
click at [378, 67] on th "Expiry Time" at bounding box center [355, 69] width 54 height 18
click at [69, 48] on div "Total Tests: 9 Create Test Export Report Id Name Job Role Questions Candidate C…" at bounding box center [272, 159] width 435 height 232
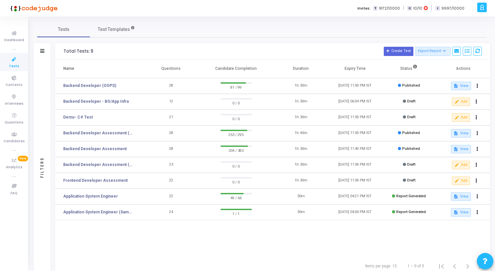
click at [64, 49] on div "Total Tests: 9" at bounding box center [79, 51] width 30 height 5
click at [398, 70] on div "Total Tests: 9 Create Test Export Report Id Name Job Role Questions Candidate C…" at bounding box center [272, 159] width 435 height 232
click at [65, 51] on div "Total Tests: 9 Create Test Export Report Id Name Job Role Questions Candidate C…" at bounding box center [272, 159] width 435 height 232
click at [65, 51] on div "Total Tests: 9" at bounding box center [79, 51] width 30 height 5
click at [405, 65] on div "Total Tests: 9 Create Test Export Report Id Name Job Role Questions Candidate C…" at bounding box center [272, 159] width 435 height 232
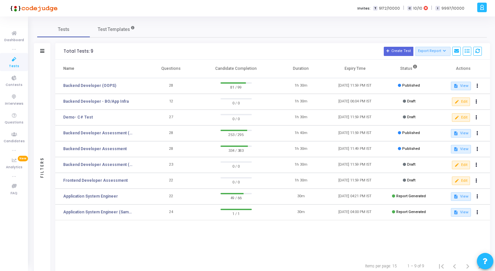
click at [412, 72] on th "Status" at bounding box center [409, 69] width 54 height 18
click at [62, 50] on div "Total Tests: 9 Create Test Export Report Id Name Job Role Questions Candidate C…" at bounding box center [272, 159] width 435 height 232
click at [62, 50] on div "Total Tests: 9 Create Test Export Report Id Name Job Role Questions Candidate C…" at bounding box center [272, 51] width 435 height 16
click at [472, 70] on div "Total Tests: 9 Create Test Export Report Id Name Job Role Questions Candidate C…" at bounding box center [272, 159] width 435 height 232
click at [472, 70] on th "Actions" at bounding box center [464, 69] width 54 height 18
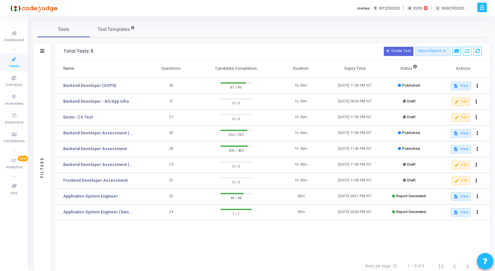
click at [80, 52] on div "Total Tests: 9 Create Test Export Report Id Name Job Role Questions Candidate C…" at bounding box center [272, 159] width 435 height 232
click at [66, 52] on div "Total Tests: 9" at bounding box center [79, 51] width 30 height 5
click at [461, 73] on div "Total Tests: 9 Create Test Export Report Id Name Job Role Questions Candidate C…" at bounding box center [272, 159] width 435 height 232
click at [475, 72] on th "Actions" at bounding box center [464, 69] width 54 height 18
click at [73, 50] on div "Total Tests: 9 Create Test Export Report Id Name Job Role Questions Candidate C…" at bounding box center [272, 159] width 435 height 232
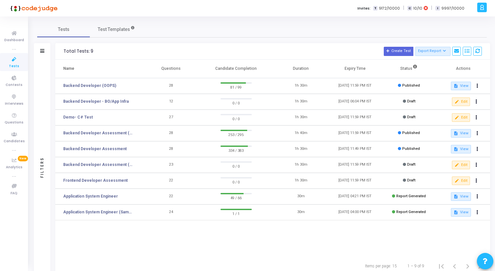
click at [63, 52] on div "Total Tests: 9 Create Test Export Report Id Name Job Role Questions Candidate C…" at bounding box center [272, 51] width 435 height 16
click at [467, 70] on div "Total Tests: 9 Create Test Export Report Id Name Job Role Questions Candidate C…" at bounding box center [272, 159] width 435 height 232
click at [479, 66] on th "Actions" at bounding box center [464, 69] width 54 height 18
drag, startPoint x: 479, startPoint y: 66, endPoint x: 62, endPoint y: 45, distance: 418.0
click at [62, 44] on div "Total Tests: 9 Create Test Export Report Id Name Job Role Questions Candidate C…" at bounding box center [272, 159] width 435 height 232
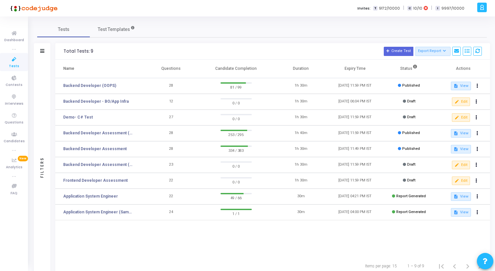
click at [57, 51] on div "Total Tests: 9 Create Test Export Report Id Name Job Role Questions Candidate C…" at bounding box center [272, 51] width 435 height 16
drag, startPoint x: 57, startPoint y: 51, endPoint x: 478, endPoint y: 68, distance: 421.1
click at [477, 68] on div "Total Tests: 9 Create Test Export Report Id Name Job Role Questions Candidate C…" at bounding box center [272, 159] width 435 height 232
click at [478, 69] on th "Actions" at bounding box center [464, 69] width 54 height 18
drag, startPoint x: 478, startPoint y: 69, endPoint x: 61, endPoint y: 51, distance: 417.4
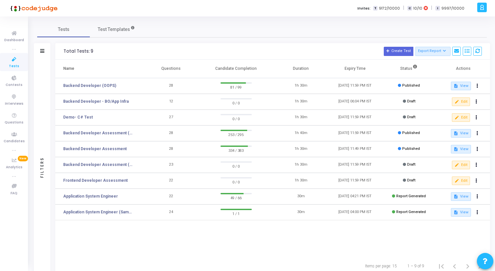
click at [61, 51] on div "Total Tests: 9 Create Test Export Report Id Name Job Role Questions Candidate C…" at bounding box center [272, 159] width 435 height 232
click at [61, 51] on div "Total Tests: 9 Create Test Export Report Id Name Job Role Questions Candidate C…" at bounding box center [272, 51] width 435 height 16
drag, startPoint x: 59, startPoint y: 48, endPoint x: 497, endPoint y: 72, distance: 439.2
click at [495, 71] on html "</div></div> AK [PERSON_NAME] [PERSON_NAME] Subscribe to a plan of your choice …" at bounding box center [247, 135] width 495 height 271
click at [477, 66] on th "Actions" at bounding box center [464, 69] width 54 height 18
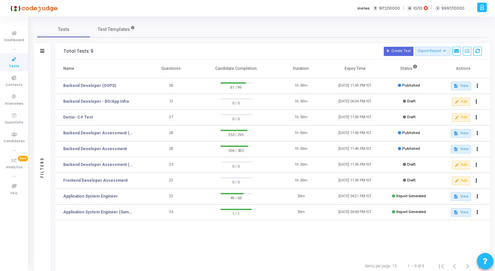
click at [104, 59] on div "Total Tests: 9 Create Test Export Report Id Name Job Role Questions Candidate C…" at bounding box center [272, 159] width 435 height 232
click at [65, 50] on div "Total Tests: 9" at bounding box center [79, 51] width 30 height 5
click at [476, 75] on div "Total Tests: 9 Create Test Export Report Id Name Job Role Questions Candidate C…" at bounding box center [272, 159] width 435 height 232
click at [476, 68] on th "Actions" at bounding box center [464, 69] width 54 height 18
click at [62, 49] on div "Total Tests: 9 Create Test Export Report Id Name Job Role Questions Candidate C…" at bounding box center [272, 159] width 435 height 232
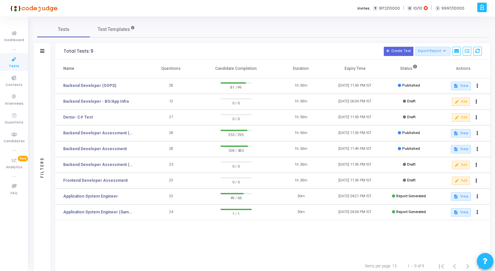
click at [62, 50] on div "Total Tests: 9 Create Test Export Report Id Name Job Role Questions Candidate C…" at bounding box center [272, 51] width 435 height 16
click at [474, 67] on div "Total Tests: 9 Create Test Export Report Id Name Job Role Questions Candidate C…" at bounding box center [272, 159] width 435 height 232
click at [474, 67] on th "Actions" at bounding box center [464, 69] width 54 height 18
click at [466, 72] on div "Total Tests: 9 Create Test Export Report Id Name Job Role Questions Candidate C…" at bounding box center [272, 159] width 435 height 232
click at [474, 66] on th "Actions" at bounding box center [464, 69] width 54 height 18
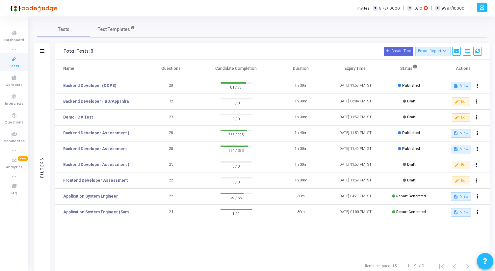
click at [132, 56] on div "Total Tests: 9 Create Test Export Report Id Name Job Role Questions Candidate C…" at bounding box center [272, 159] width 435 height 232
click at [59, 51] on div "Total Tests: 9 Create Test Export Report Id Name Job Role Questions Candidate C…" at bounding box center [272, 51] width 435 height 16
click at [465, 70] on div "Total Tests: 9 Create Test Export Report Id Name Job Role Questions Candidate C…" at bounding box center [272, 159] width 435 height 232
click at [475, 70] on th "Actions" at bounding box center [464, 69] width 54 height 18
click at [64, 52] on div "Total Tests: 9 Create Test Export Report Id Name Job Role Questions Candidate C…" at bounding box center [272, 159] width 435 height 232
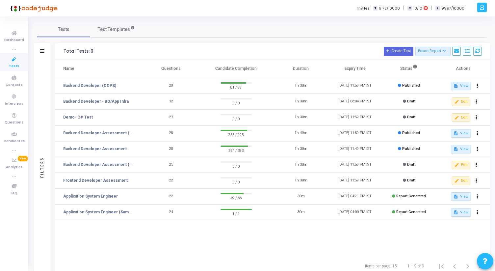
click at [64, 52] on div "Total Tests: 9" at bounding box center [79, 51] width 30 height 5
click at [475, 73] on div "Total Tests: 9 Create Test Export Report Id Name Job Role Questions Candidate C…" at bounding box center [272, 159] width 435 height 232
click at [476, 74] on th "Actions" at bounding box center [464, 69] width 54 height 18
click at [63, 50] on div "Total Tests: 9 Create Test Export Report Id Name Job Role Questions Candidate C…" at bounding box center [272, 159] width 435 height 232
click at [63, 50] on div "Total Tests: 9 Create Test Export Report Id Name Job Role Questions Candidate C…" at bounding box center [272, 51] width 435 height 16
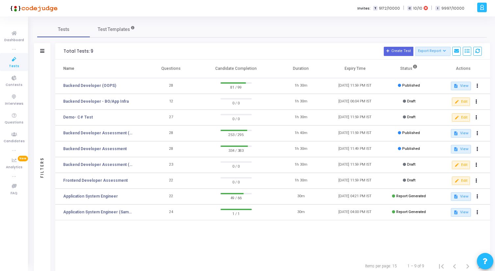
click at [487, 66] on div "Total Tests: 9 Create Test Export Report Id Name Job Role Questions Candidate C…" at bounding box center [272, 159] width 435 height 232
click at [486, 66] on th "Actions" at bounding box center [464, 69] width 54 height 18
click at [64, 52] on div "Total Tests: 9 Create Test Export Report Id Name Job Role Questions Candidate C…" at bounding box center [272, 159] width 435 height 232
click at [64, 52] on div "Total Tests: 9" at bounding box center [79, 51] width 30 height 5
click at [471, 70] on div "Total Tests: 9 Create Test Export Report Id Name Job Role Questions Candidate C…" at bounding box center [272, 159] width 435 height 232
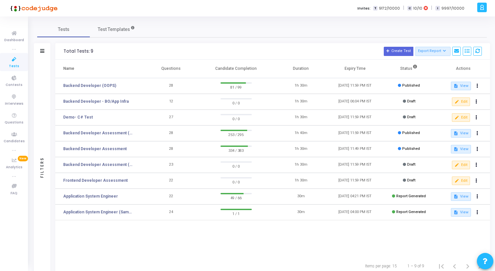
click at [471, 69] on th "Actions" at bounding box center [464, 69] width 54 height 18
click at [62, 51] on div "Total Tests: 9 Create Test Export Report Id Name Job Role Questions Candidate C…" at bounding box center [272, 159] width 435 height 232
click at [62, 51] on div "Total Tests: 9 Create Test Export Report Id Name Job Role Questions Candidate C…" at bounding box center [272, 51] width 435 height 16
click at [71, 51] on div "Total Tests: 9" at bounding box center [79, 51] width 30 height 5
click at [486, 70] on div "Total Tests: 9 Create Test Export Report Id Name Job Role Questions Candidate C…" at bounding box center [272, 159] width 435 height 232
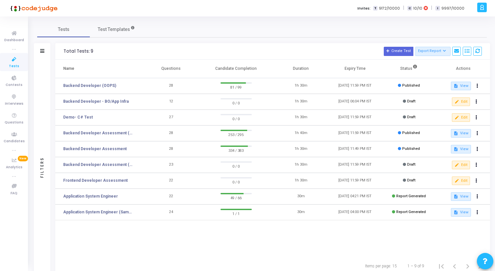
click at [486, 70] on th "Actions" at bounding box center [464, 69] width 54 height 18
click at [67, 50] on div "Total Tests: 9 Create Test Export Report Id Name Job Role Questions Candidate C…" at bounding box center [272, 159] width 435 height 232
click at [67, 50] on div "Total Tests: 9" at bounding box center [79, 51] width 30 height 5
click at [476, 74] on div "Total Tests: 9 Create Test Export Report Id Name Job Role Questions Candidate C…" at bounding box center [272, 159] width 435 height 232
click at [483, 65] on th "Actions" at bounding box center [464, 69] width 54 height 18
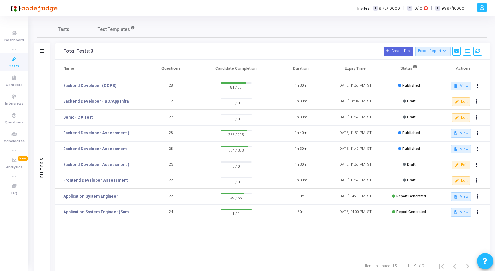
click at [58, 50] on div "Total Tests: 9 Create Test Export Report Id Name Job Role Questions Candidate C…" at bounding box center [272, 159] width 435 height 232
click at [58, 50] on div "Total Tests: 9 Create Test Export Report Id Name Job Role Questions Candidate C…" at bounding box center [272, 51] width 435 height 16
click at [483, 70] on div "Total Tests: 9 Create Test Export Report Id Name Job Role Questions Candidate C…" at bounding box center [272, 159] width 435 height 232
click at [483, 70] on th "Actions" at bounding box center [464, 69] width 54 height 18
click at [60, 51] on div "Total Tests: 9 Create Test Export Report Id Name Job Role Questions Candidate C…" at bounding box center [272, 159] width 435 height 232
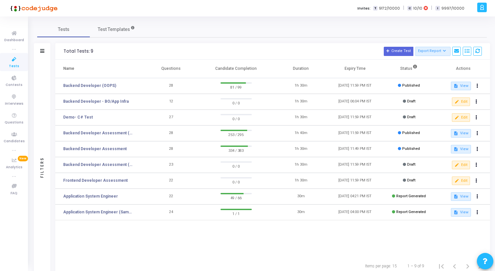
click at [60, 51] on div "Total Tests: 9 Create Test Export Report Id Name Job Role Questions Candidate C…" at bounding box center [272, 51] width 435 height 16
click at [456, 68] on div "Total Tests: 9 Create Test Export Report Id Name Job Role Questions Candidate C…" at bounding box center [272, 159] width 435 height 232
click at [475, 65] on th "Actions" at bounding box center [464, 69] width 54 height 18
click at [174, 64] on tr "Name Questions Candidate Completion Duration Expiry Time Status Actions" at bounding box center [272, 69] width 435 height 18
click at [65, 52] on div "Total Tests: 9" at bounding box center [79, 51] width 30 height 5
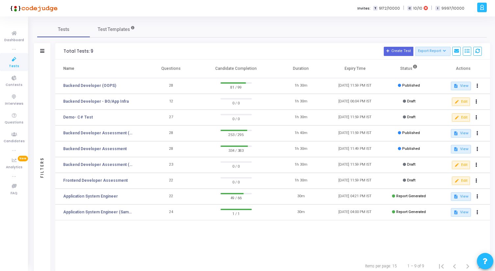
click at [469, 71] on div "Total Tests: 9 Create Test Export Report Id Name Job Role Questions Candidate C…" at bounding box center [272, 159] width 435 height 232
click at [108, 133] on link "Backend Developer Assessment (C# & .Net)" at bounding box center [98, 133] width 71 height 6
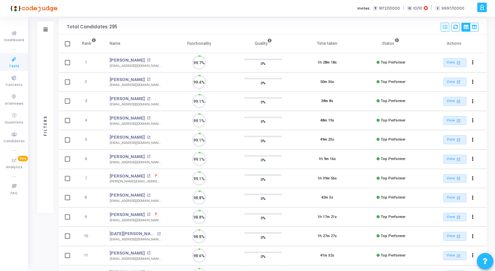
scroll to position [3, 3]
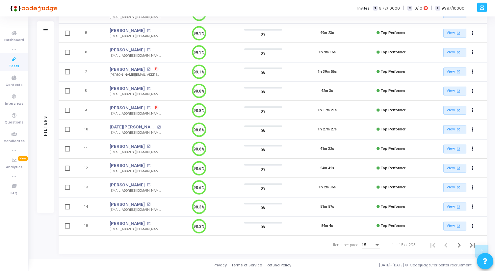
click at [373, 246] on div "15" at bounding box center [368, 245] width 13 height 5
click at [372, 243] on span "50" at bounding box center [371, 242] width 18 height 12
click at [463, 247] on icon "Next page" at bounding box center [459, 245] width 9 height 9
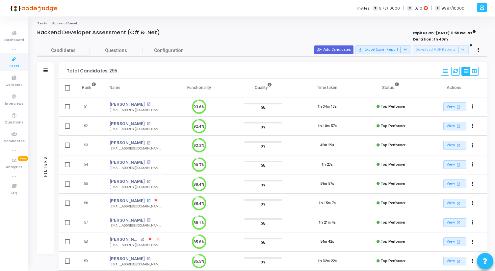
click at [147, 199] on mat-icon "open_in_new" at bounding box center [149, 201] width 4 height 4
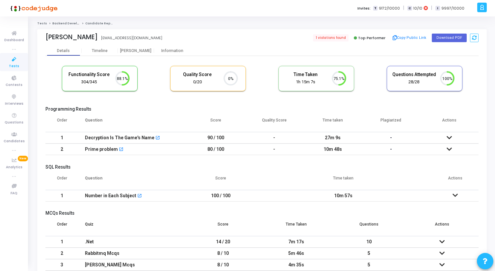
scroll to position [3, 3]
click at [139, 51] on div "Proctor" at bounding box center [136, 50] width 36 height 5
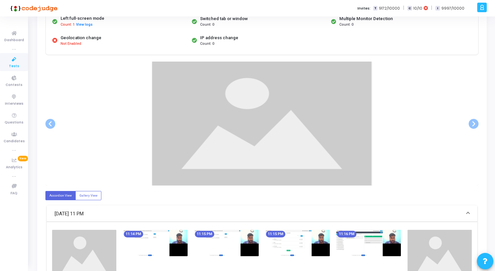
scroll to position [93, 0]
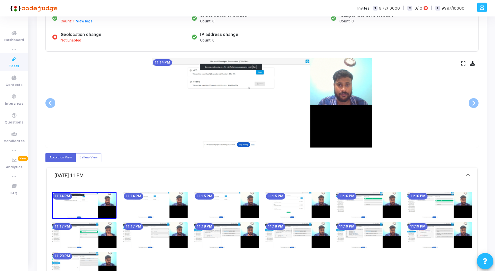
click at [466, 62] on div "11:14 PM" at bounding box center [262, 102] width 434 height 89
click at [464, 64] on icon at bounding box center [464, 64] width 4 height 4
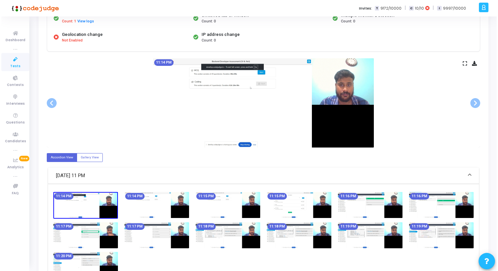
scroll to position [0, 0]
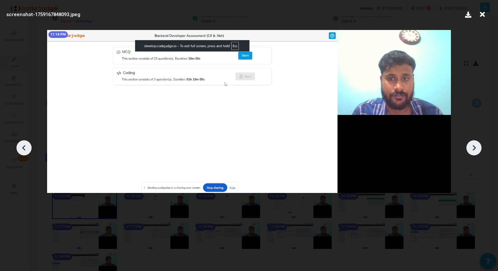
click at [473, 146] on icon at bounding box center [474, 148] width 3 height 6
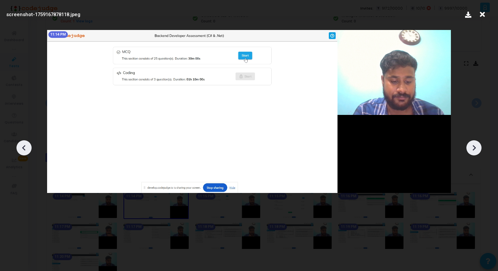
click at [473, 146] on icon at bounding box center [474, 148] width 3 height 6
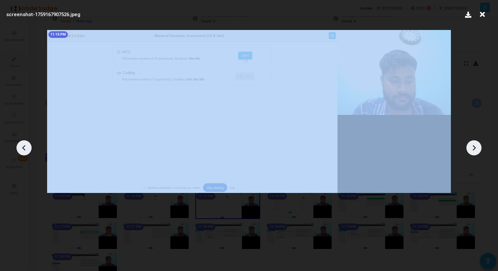
click at [473, 146] on icon at bounding box center [474, 148] width 3 height 6
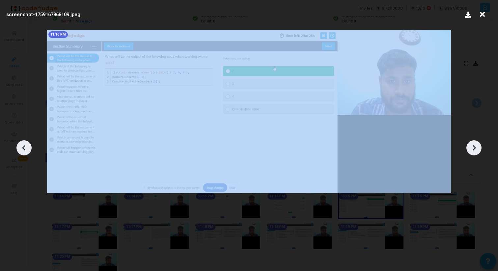
click at [473, 146] on icon at bounding box center [474, 148] width 3 height 6
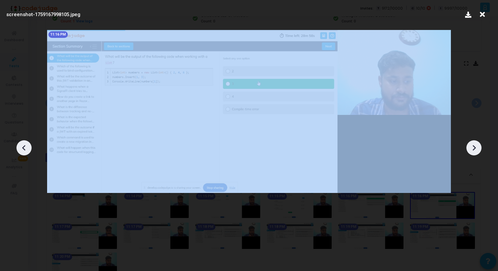
click at [473, 146] on icon at bounding box center [474, 148] width 3 height 6
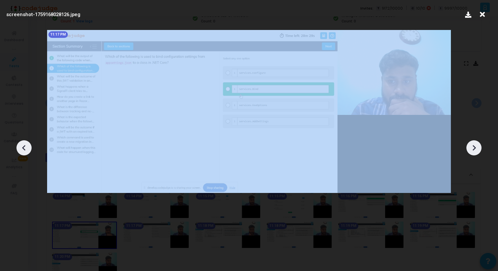
click at [473, 146] on icon at bounding box center [474, 148] width 3 height 6
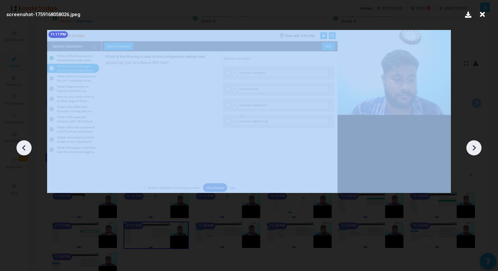
click at [473, 146] on icon at bounding box center [474, 148] width 3 height 6
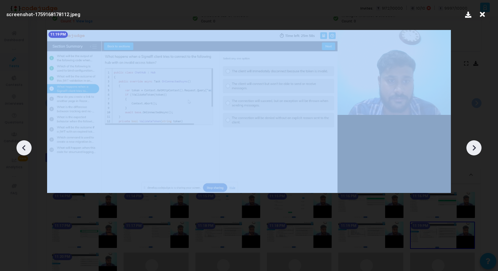
click at [473, 146] on icon at bounding box center [474, 148] width 3 height 6
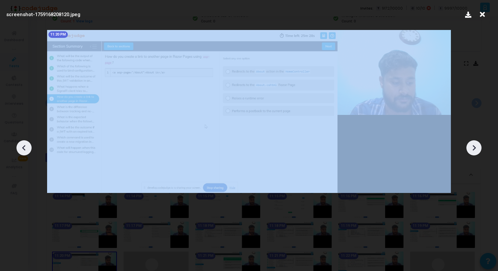
click at [473, 146] on icon at bounding box center [474, 148] width 3 height 6
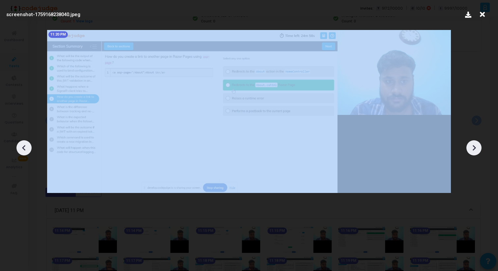
click at [473, 146] on icon at bounding box center [474, 148] width 3 height 6
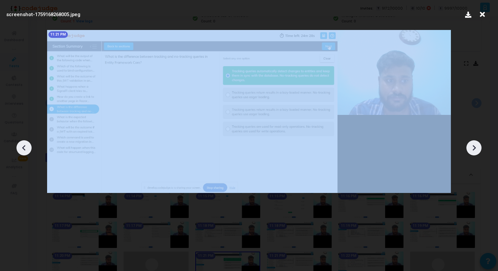
click at [473, 146] on icon at bounding box center [474, 148] width 3 height 6
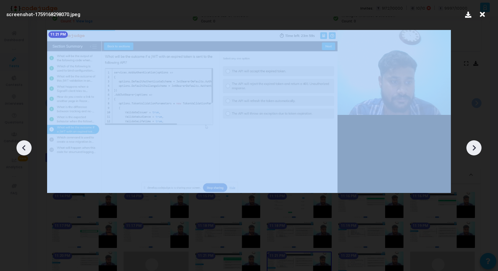
click at [473, 146] on icon at bounding box center [474, 148] width 3 height 6
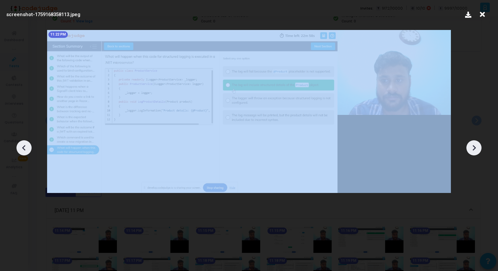
click at [473, 146] on icon at bounding box center [474, 148] width 3 height 6
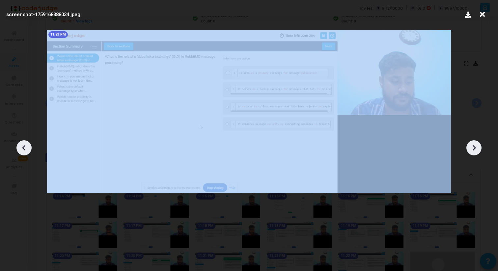
click at [473, 146] on icon at bounding box center [474, 148] width 3 height 6
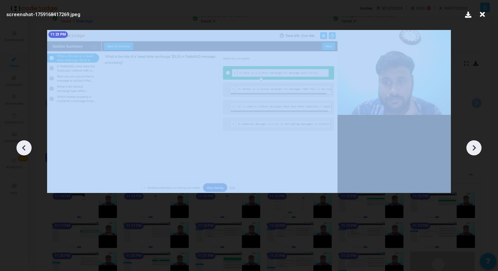
click at [473, 146] on icon at bounding box center [474, 148] width 3 height 6
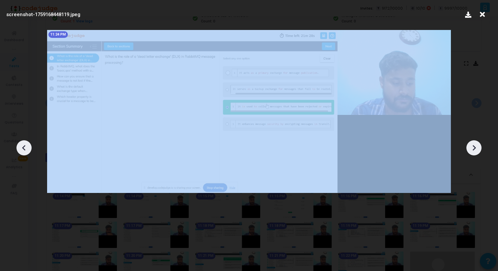
click at [473, 146] on icon at bounding box center [474, 148] width 3 height 6
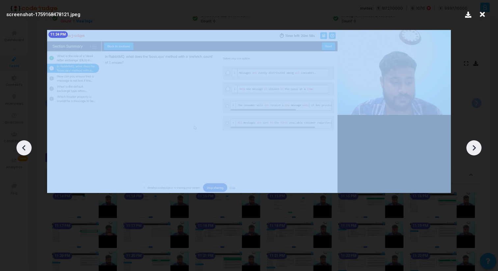
click at [473, 146] on icon at bounding box center [474, 148] width 3 height 6
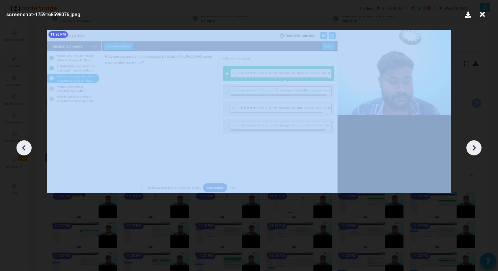
click at [473, 146] on icon at bounding box center [474, 148] width 3 height 6
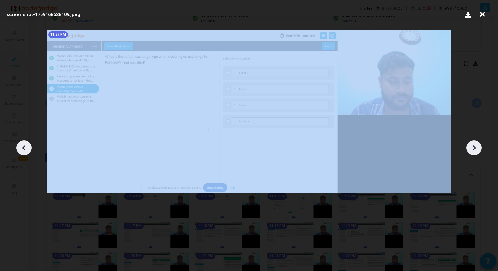
click at [473, 146] on icon at bounding box center [474, 148] width 3 height 6
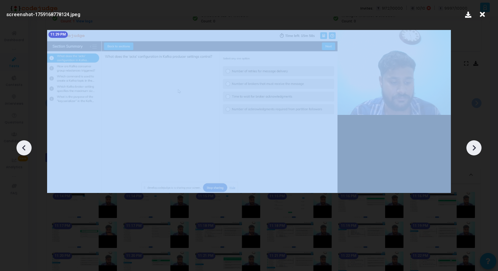
click at [473, 146] on icon at bounding box center [474, 148] width 3 height 6
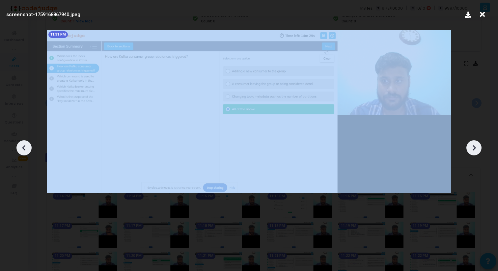
click at [473, 146] on icon at bounding box center [474, 148] width 3 height 6
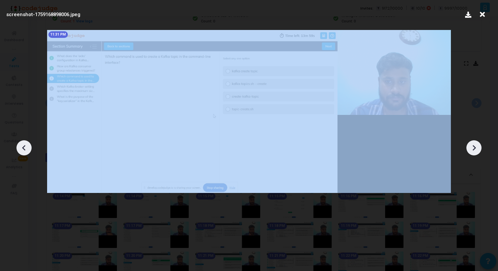
click at [473, 146] on icon at bounding box center [474, 148] width 3 height 6
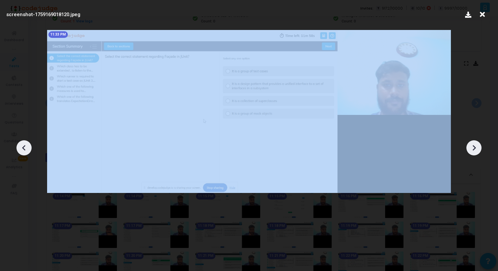
click at [473, 146] on icon at bounding box center [474, 148] width 3 height 6
